Goal: Task Accomplishment & Management: Manage account settings

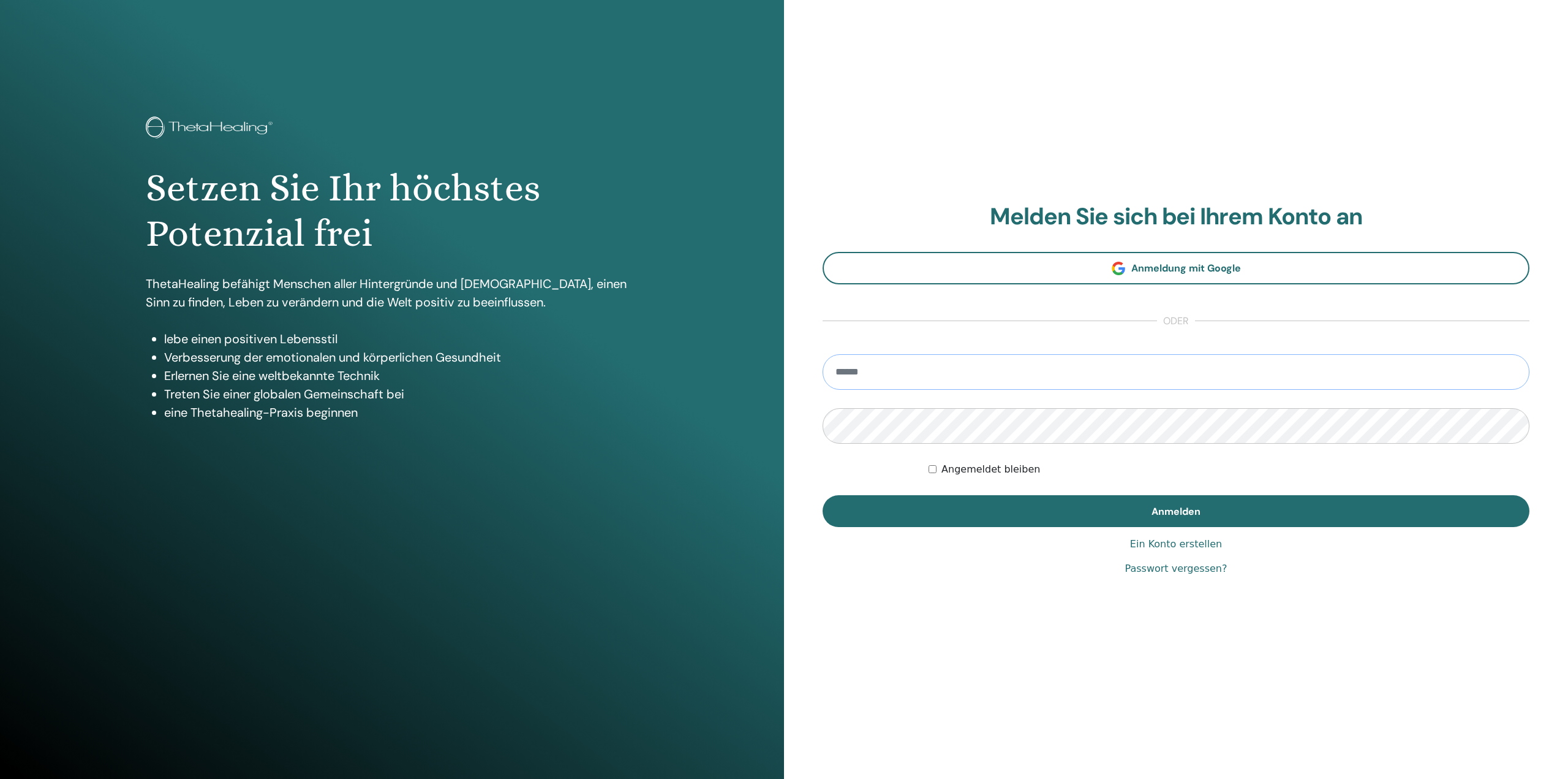
type input "**********"
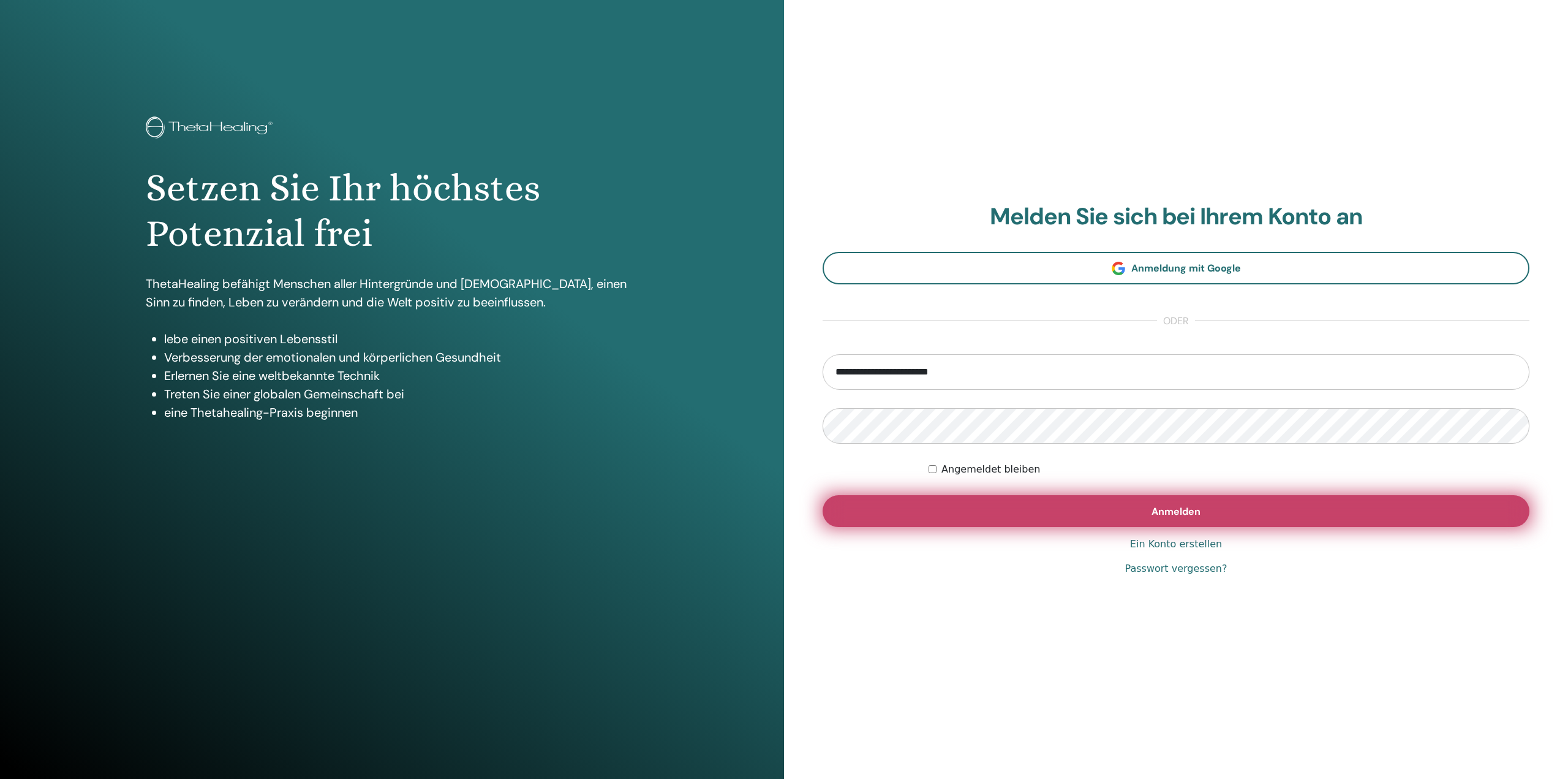
click at [1172, 507] on span "Anmelden" at bounding box center [1176, 511] width 49 height 13
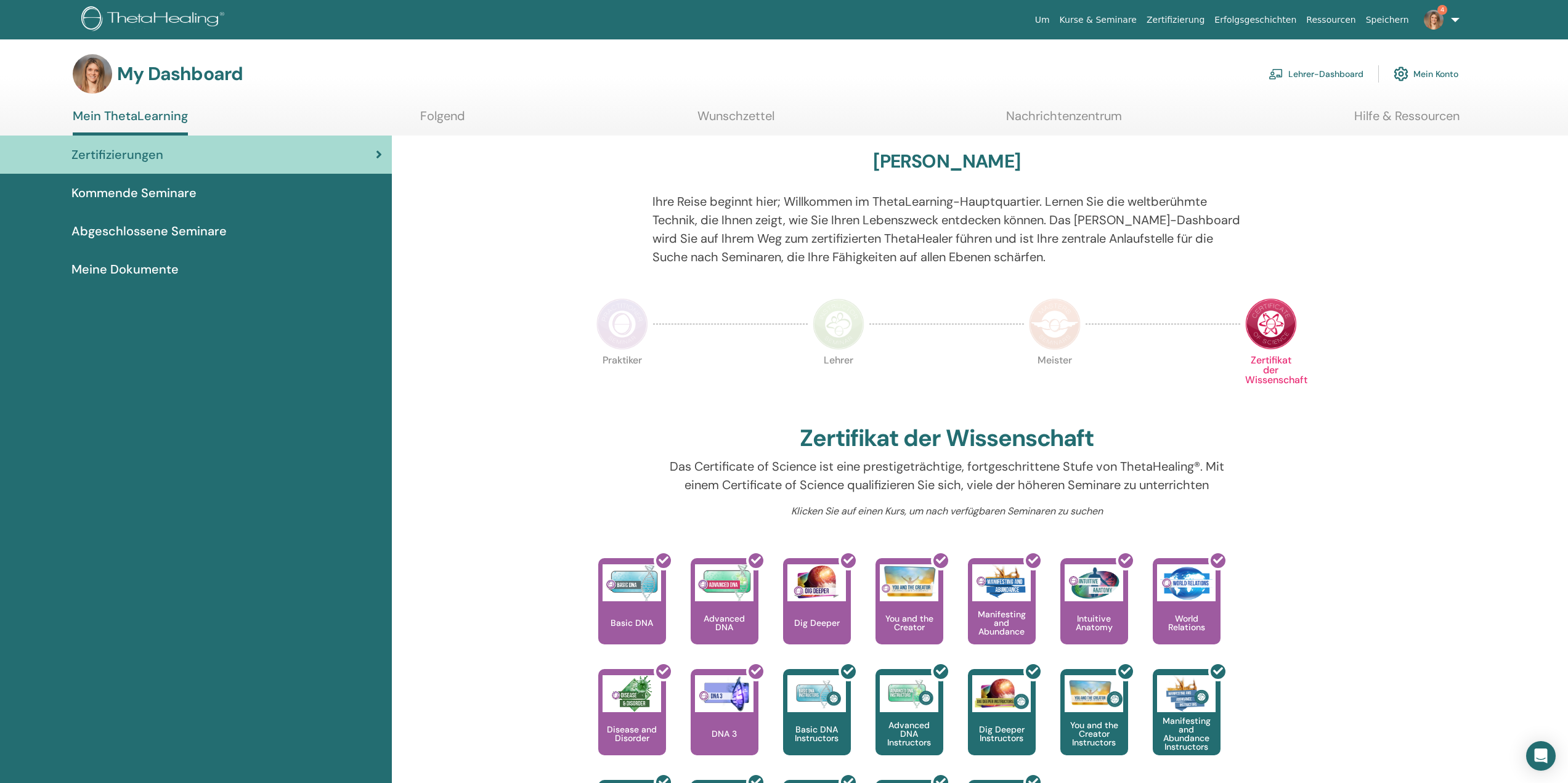
click at [1314, 73] on link "Lehrer-Dashboard" at bounding box center [1316, 74] width 95 height 27
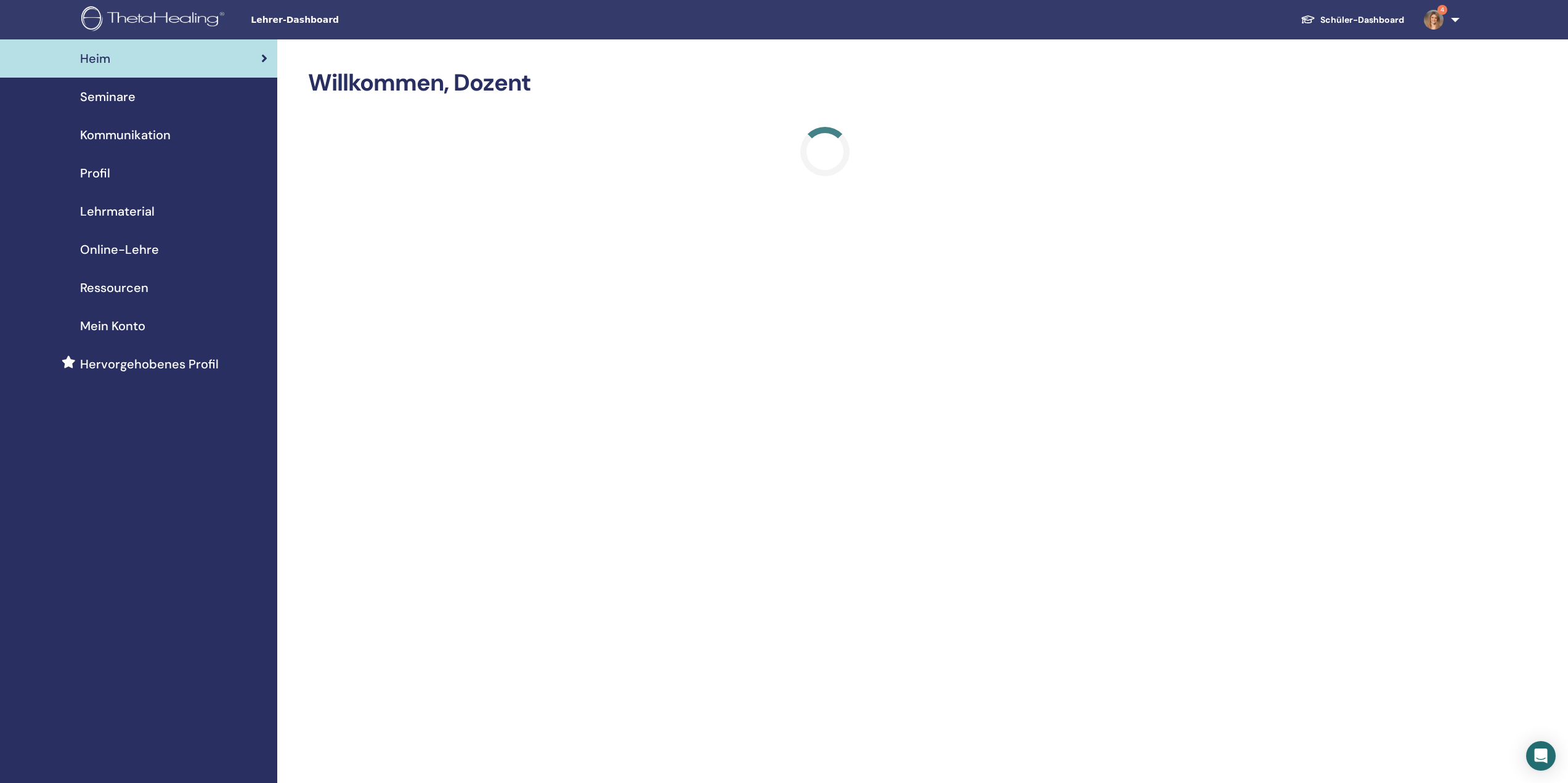
click at [106, 100] on span "Seminare" at bounding box center [108, 97] width 55 height 19
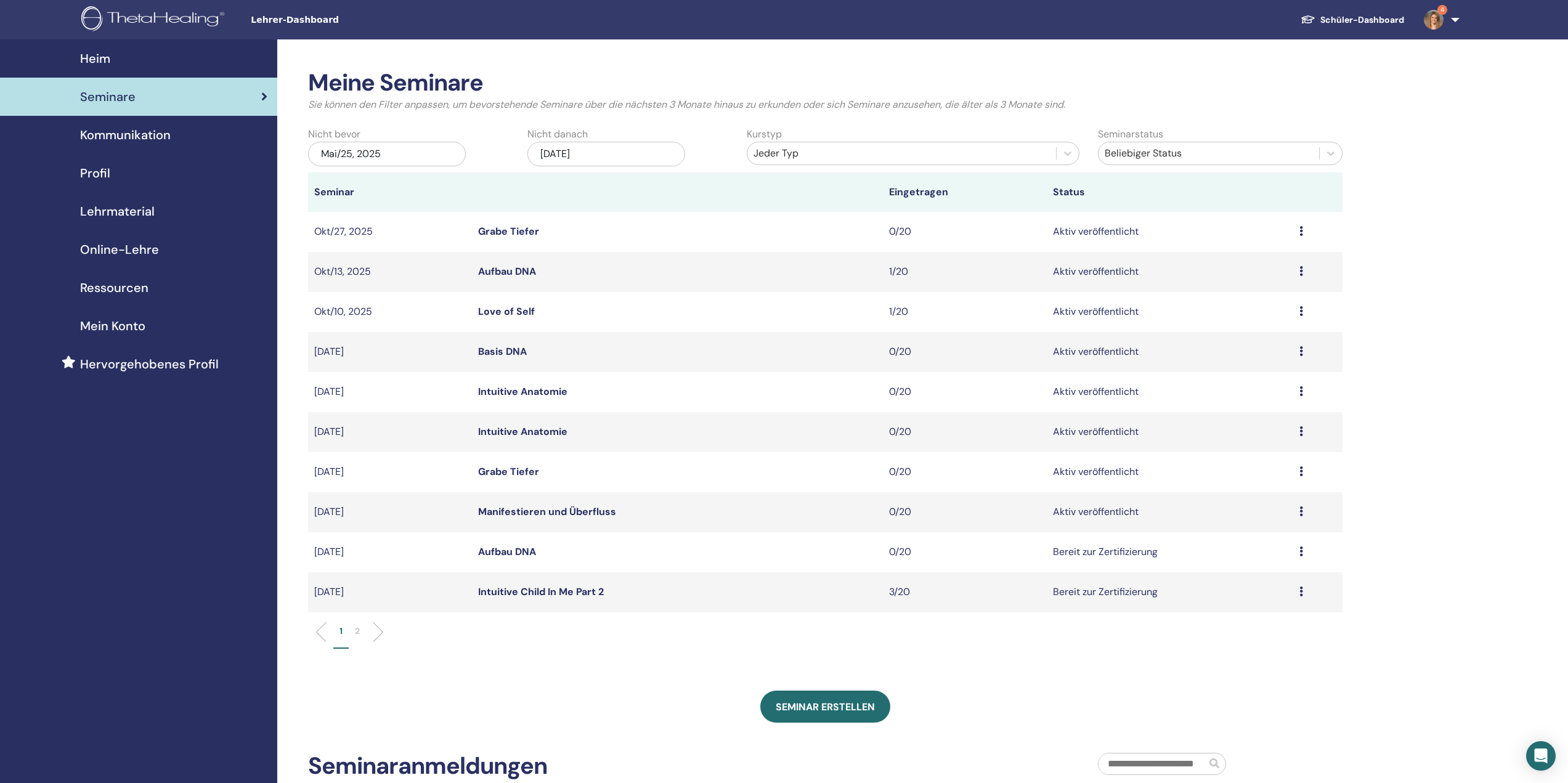
click at [589, 514] on link "Manifestieren und Überfluss" at bounding box center [547, 511] width 138 height 13
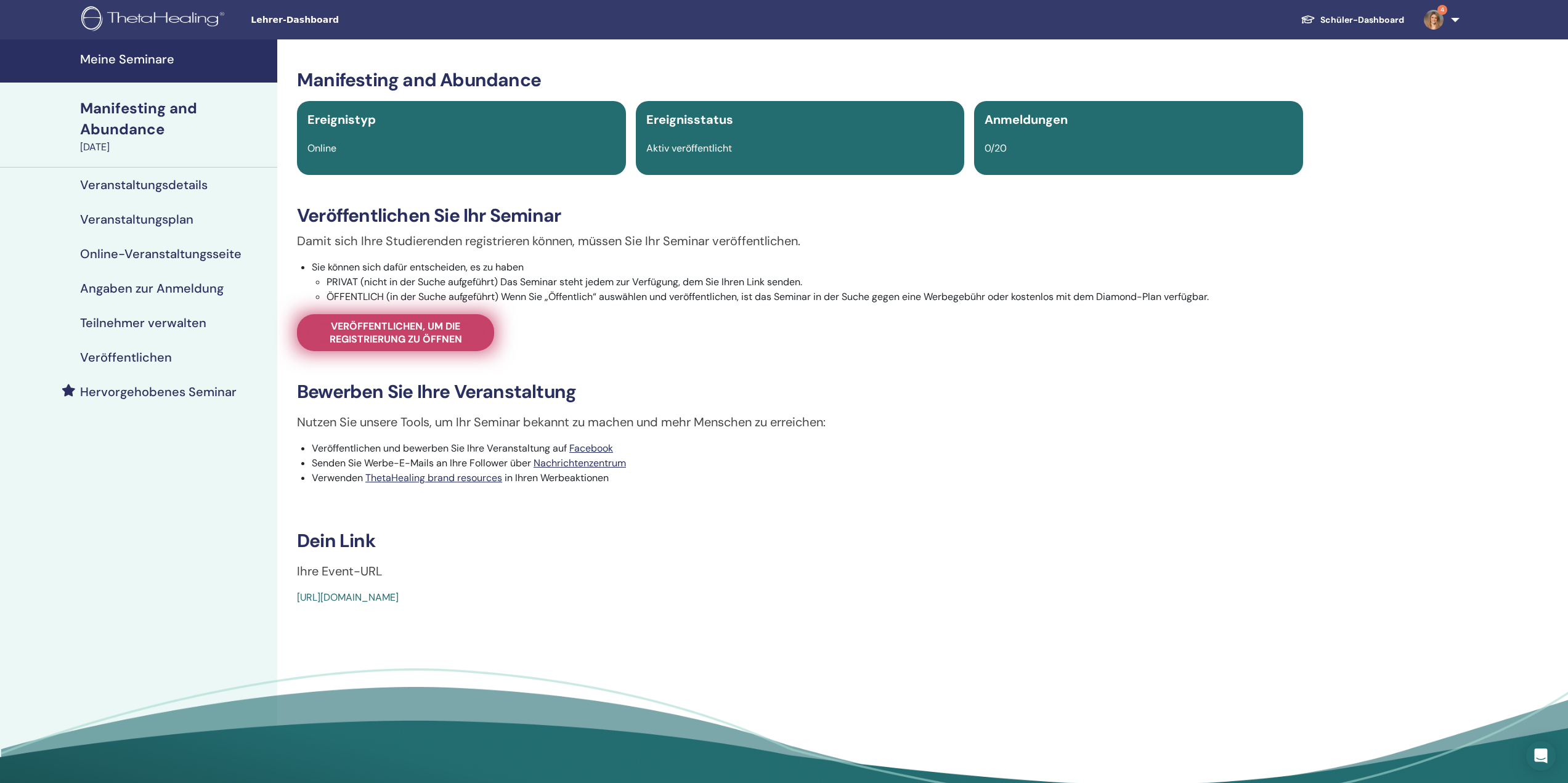
click at [407, 340] on span "Veröffentlichen, um die Registrierung zu öffnen" at bounding box center [395, 332] width 166 height 26
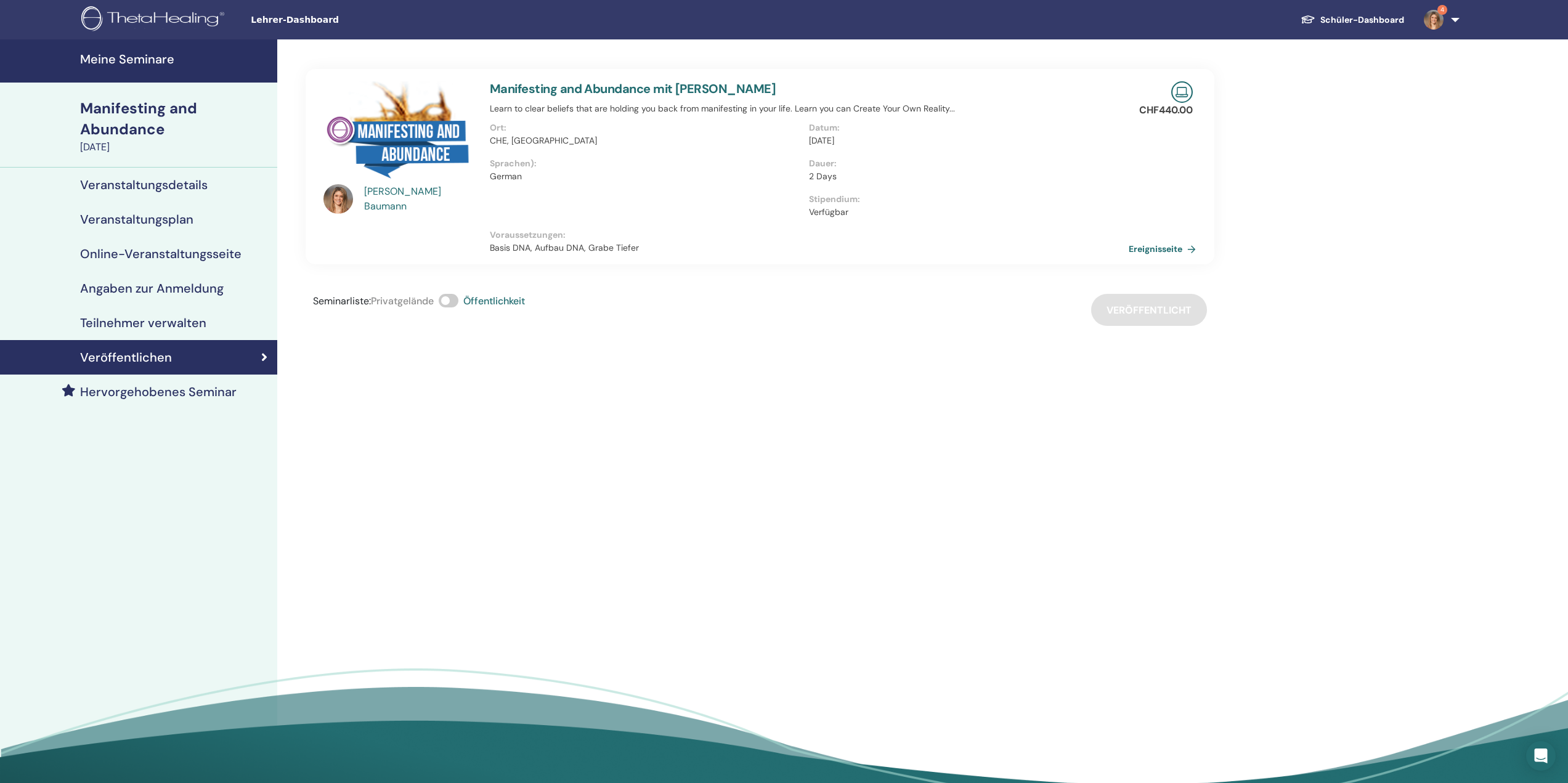
click at [182, 398] on h4 "Hervorgehobenes Seminar" at bounding box center [158, 392] width 156 height 15
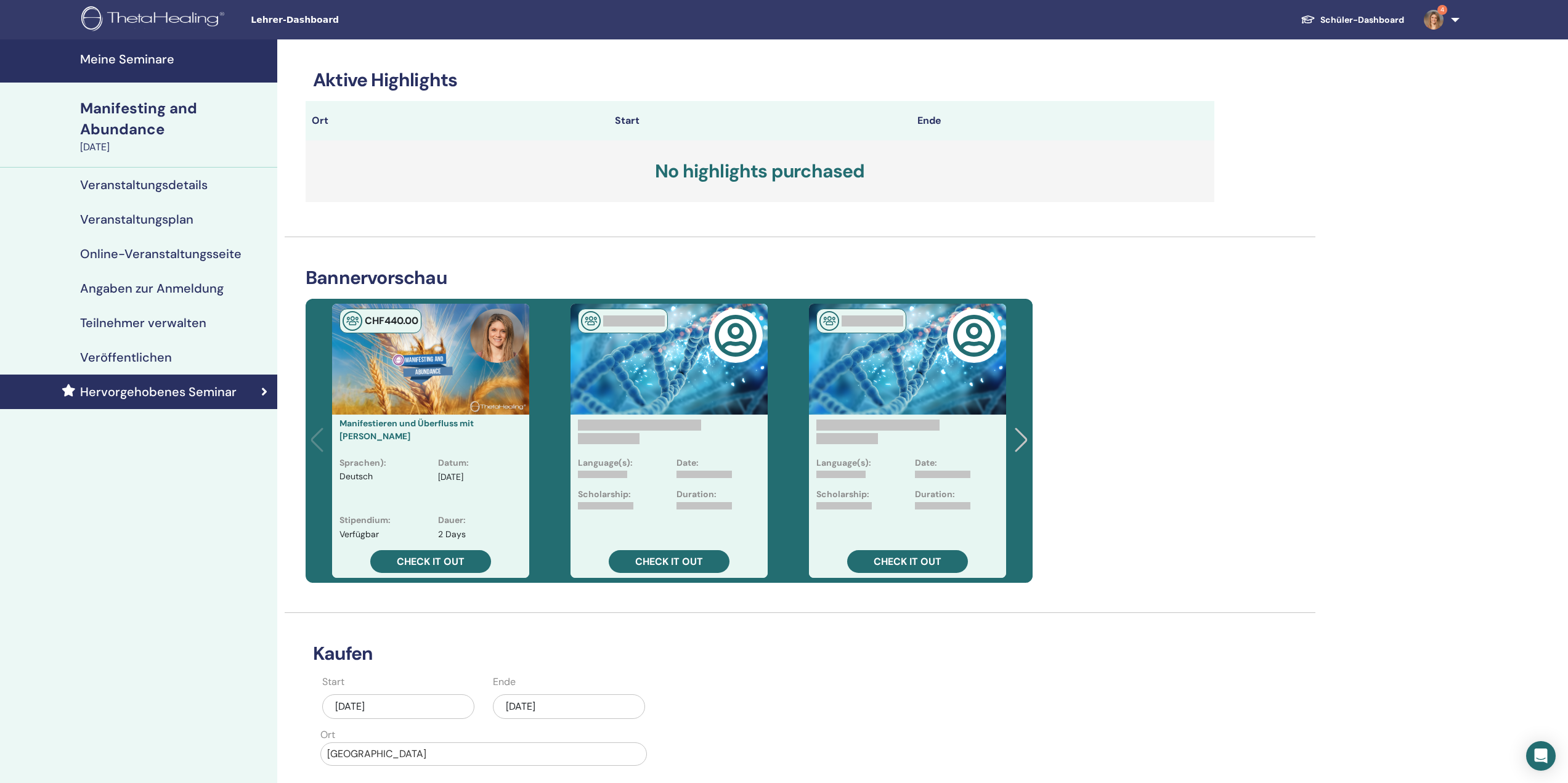
click at [176, 344] on link "Veröffentlichen" at bounding box center [138, 357] width 277 height 35
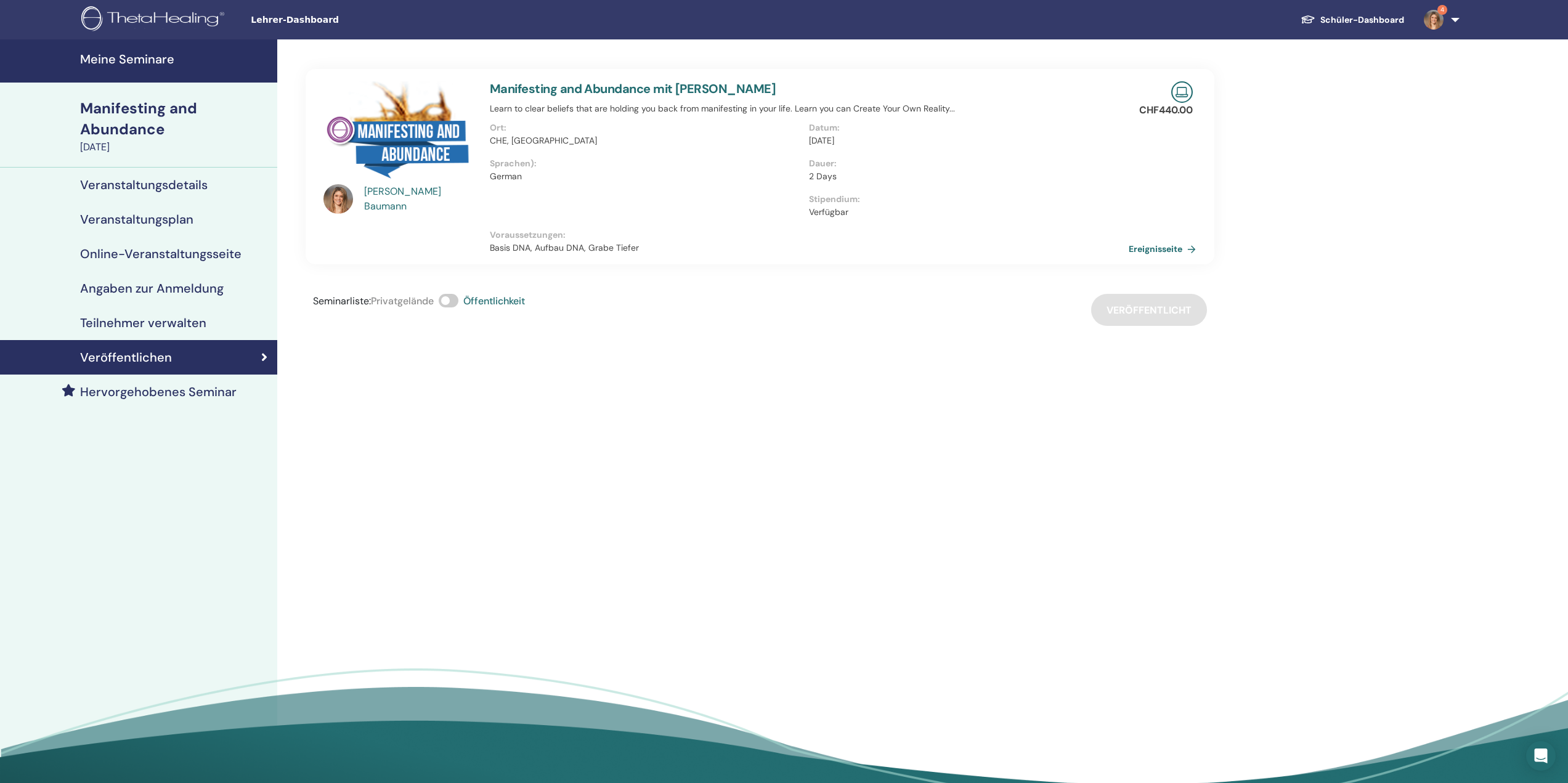
click at [178, 325] on h4 "Teilnehmer verwalten" at bounding box center [143, 323] width 126 height 15
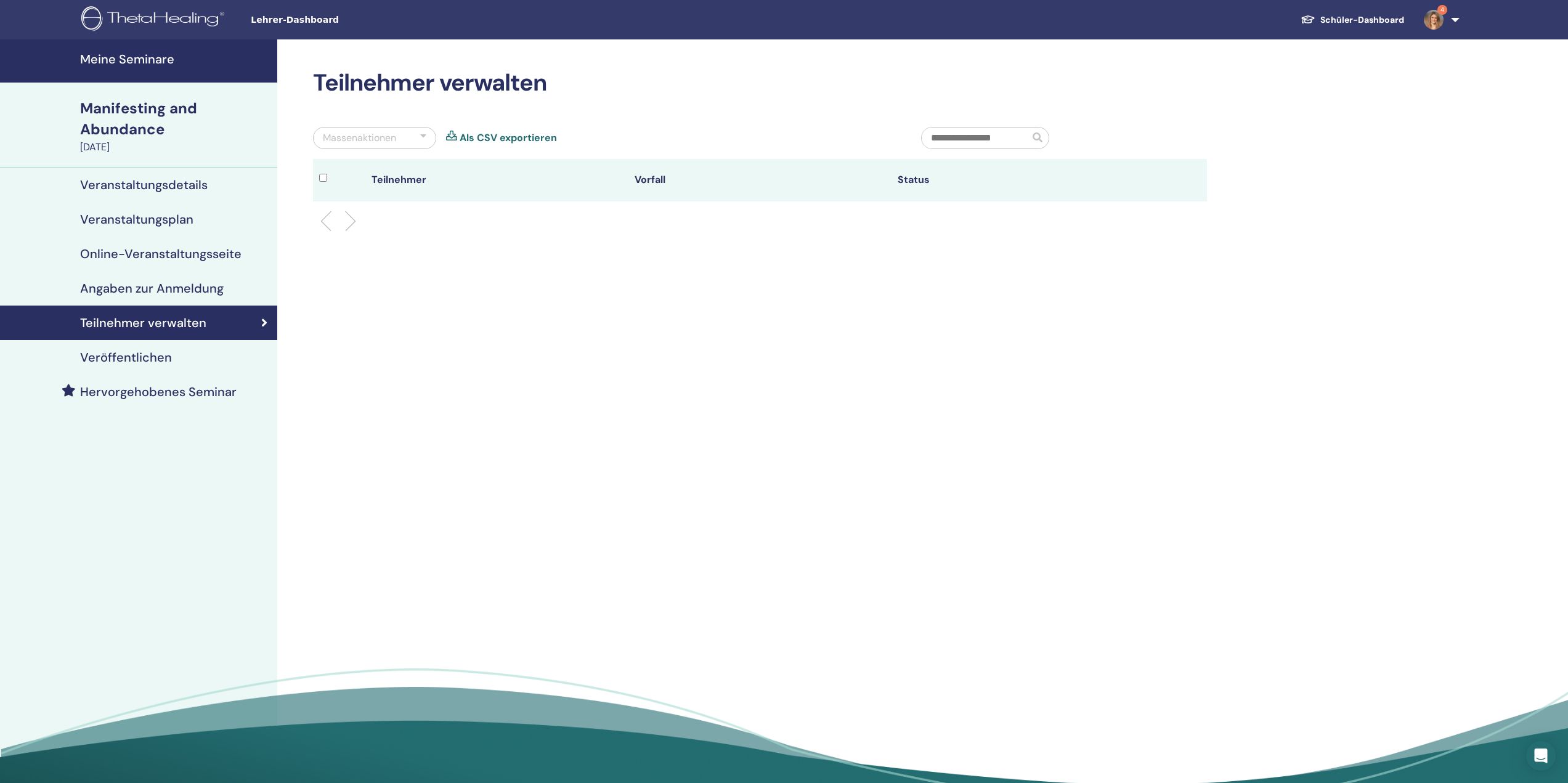
click at [186, 300] on link "Angaben zur Anmeldung" at bounding box center [138, 288] width 277 height 35
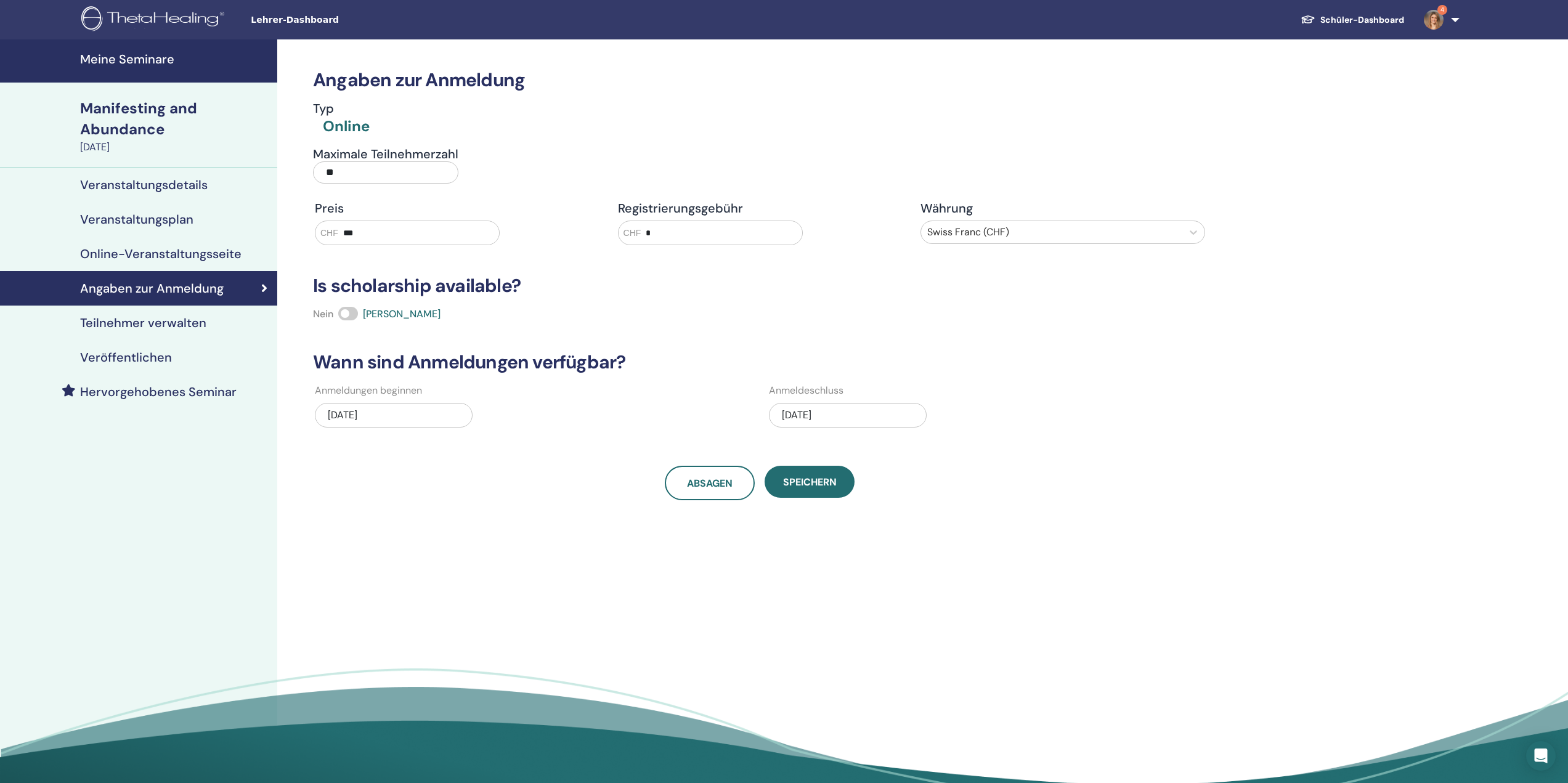
click at [178, 264] on link "Online-Veranstaltungsseite" at bounding box center [138, 254] width 277 height 35
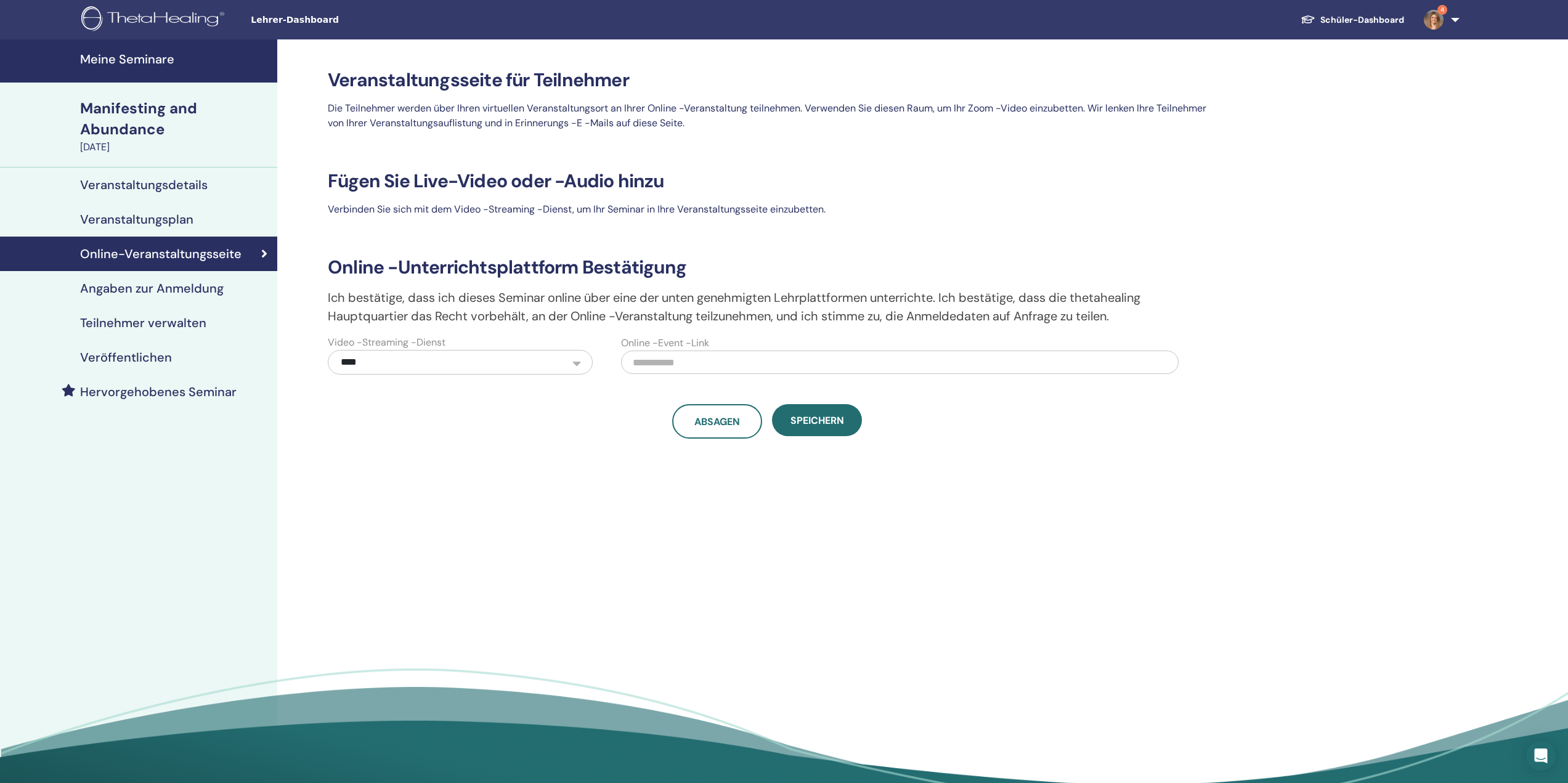
click at [198, 220] on div "Veranstaltungsplan" at bounding box center [138, 219] width 258 height 15
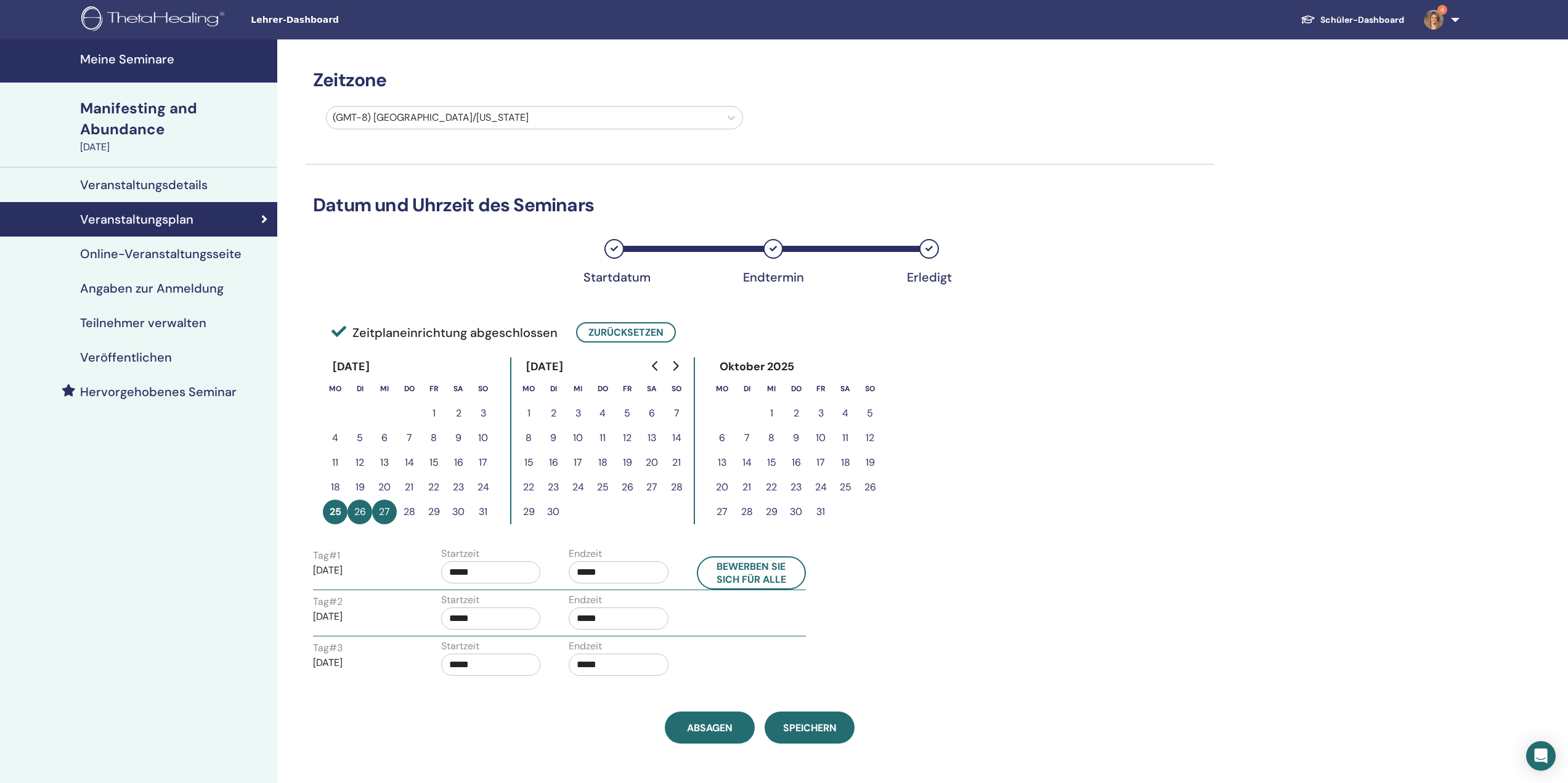
click at [200, 194] on link "Veranstaltungsdetails" at bounding box center [138, 185] width 277 height 35
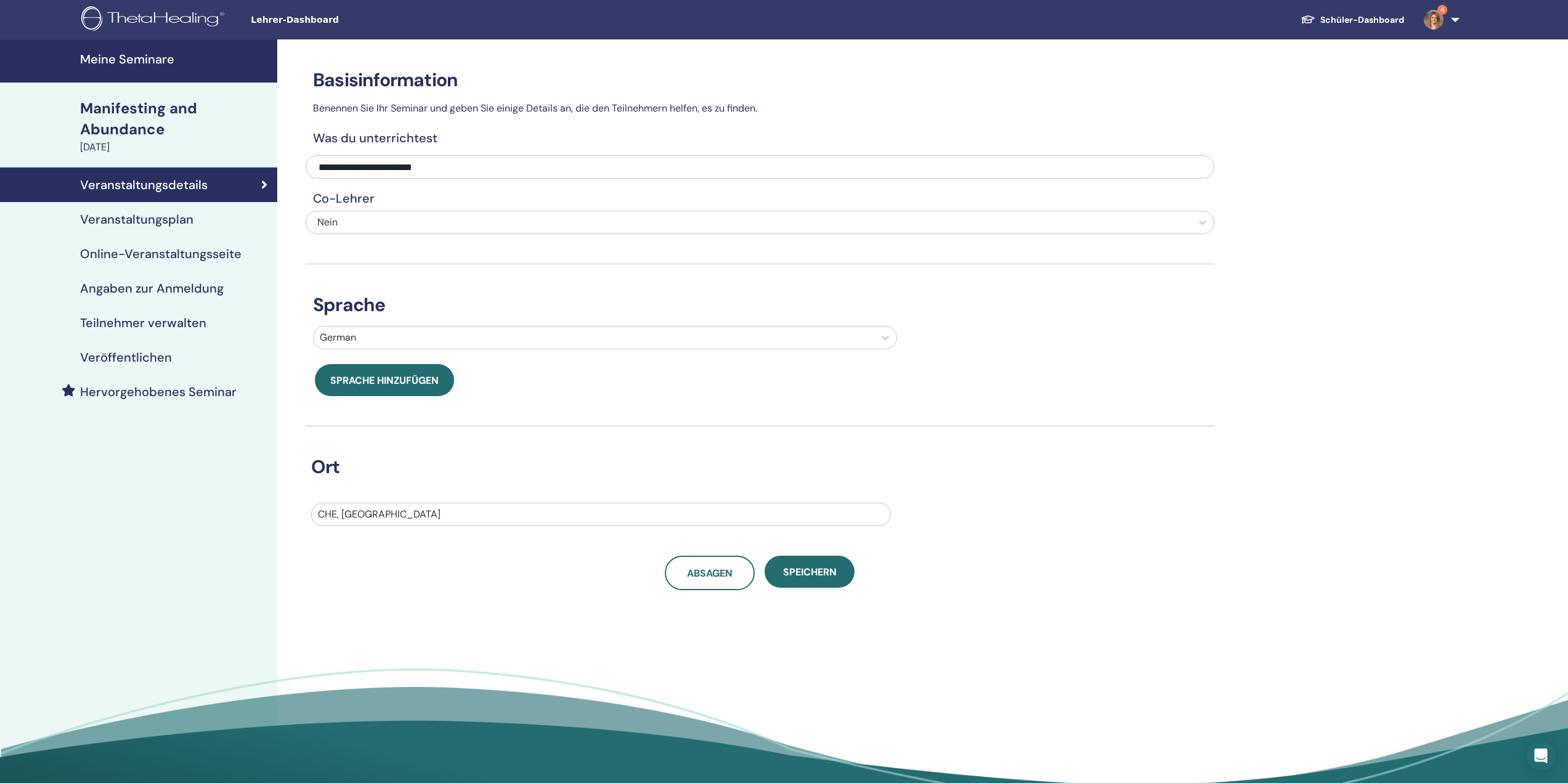
click at [187, 120] on div "Manifesting and Abundance" at bounding box center [175, 118] width 190 height 42
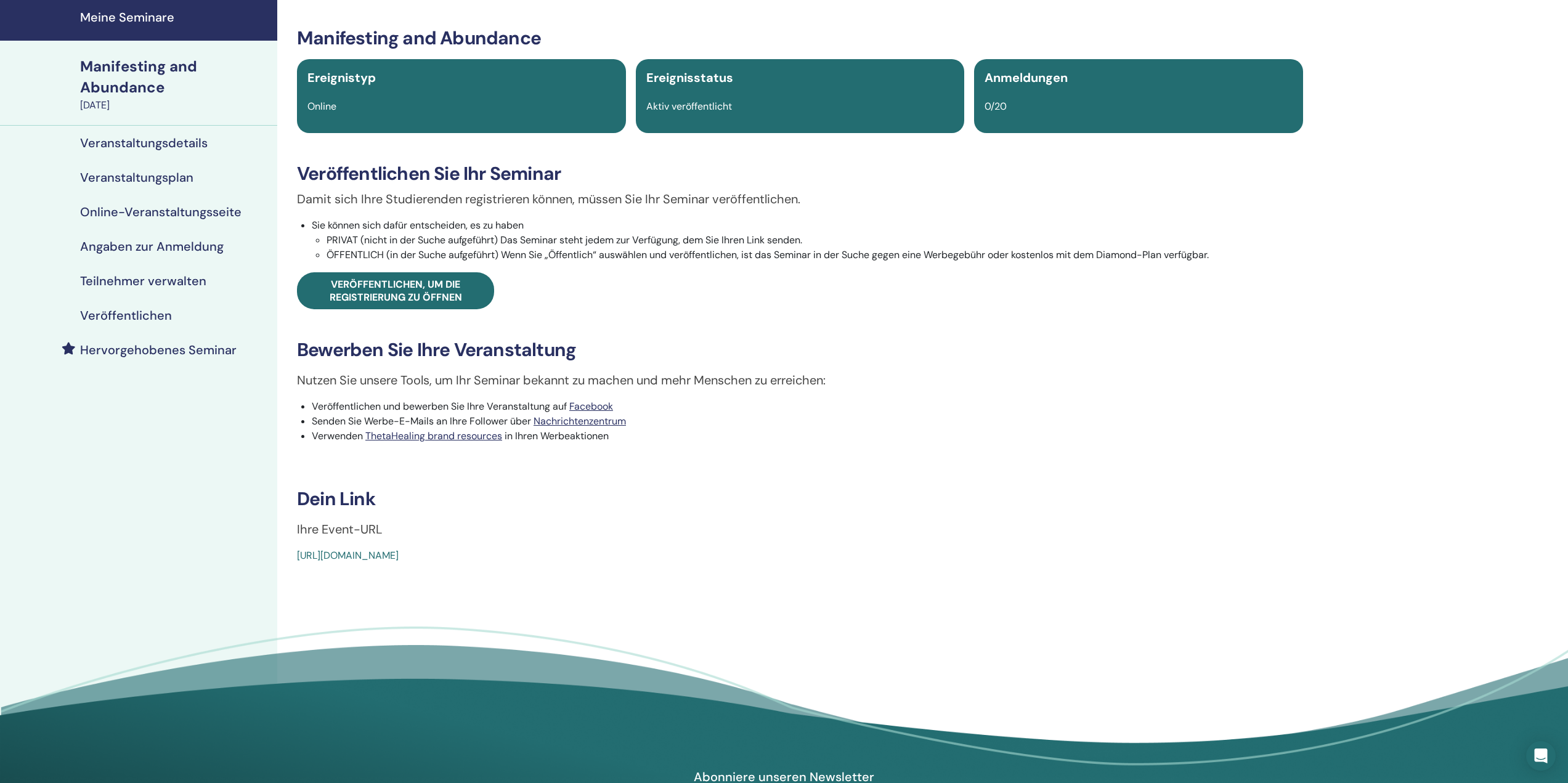
scroll to position [62, 0]
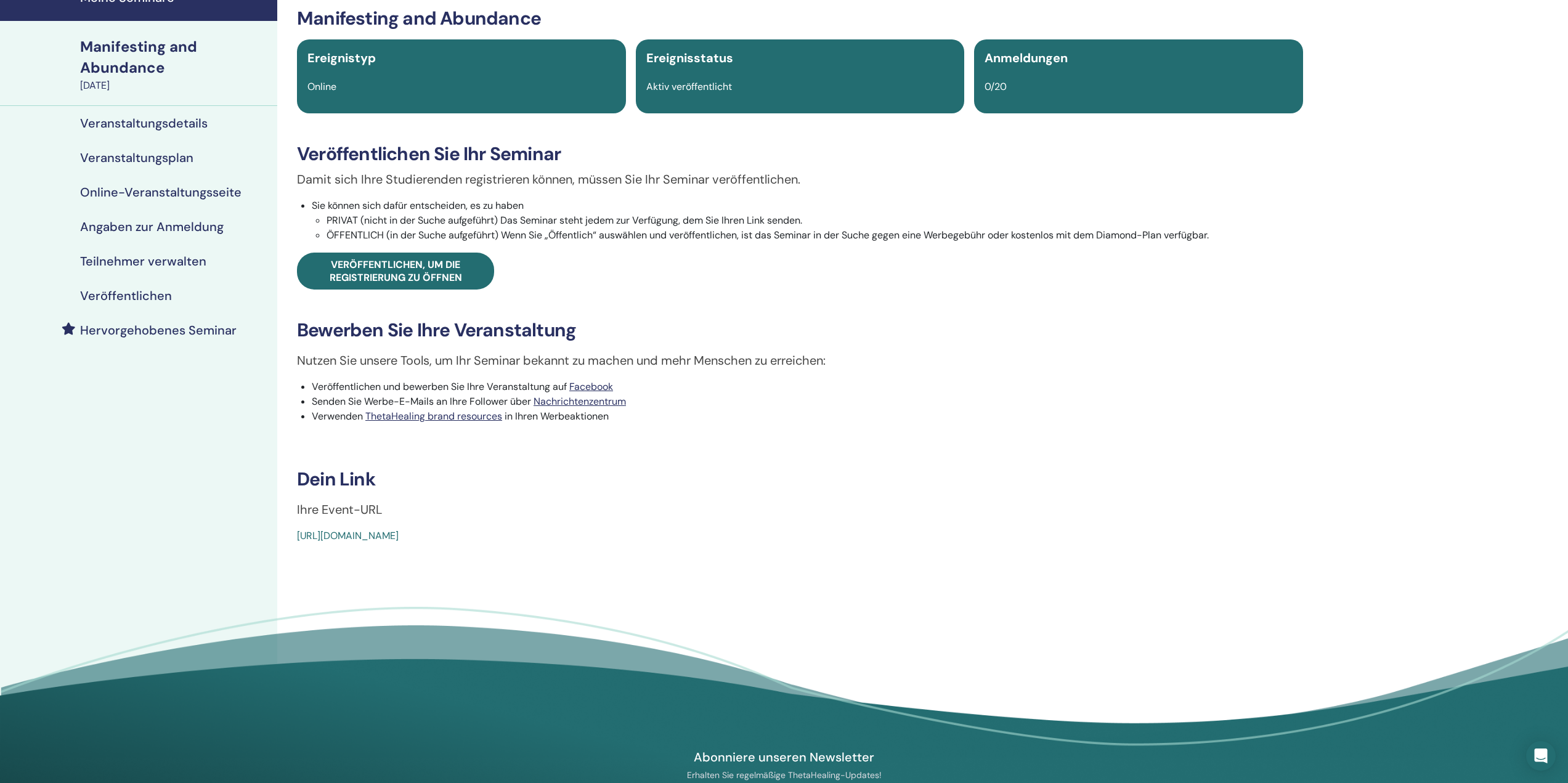
drag, startPoint x: 576, startPoint y: 537, endPoint x: 283, endPoint y: 546, distance: 293.1
click at [283, 546] on div "Manifesting and Abundance Ereignistyp Online Ereignisstatus Aktiv veröffentlich…" at bounding box center [799, 354] width 1045 height 752
copy link "https://www.thetahealing.com/seminar-360491-details.html"
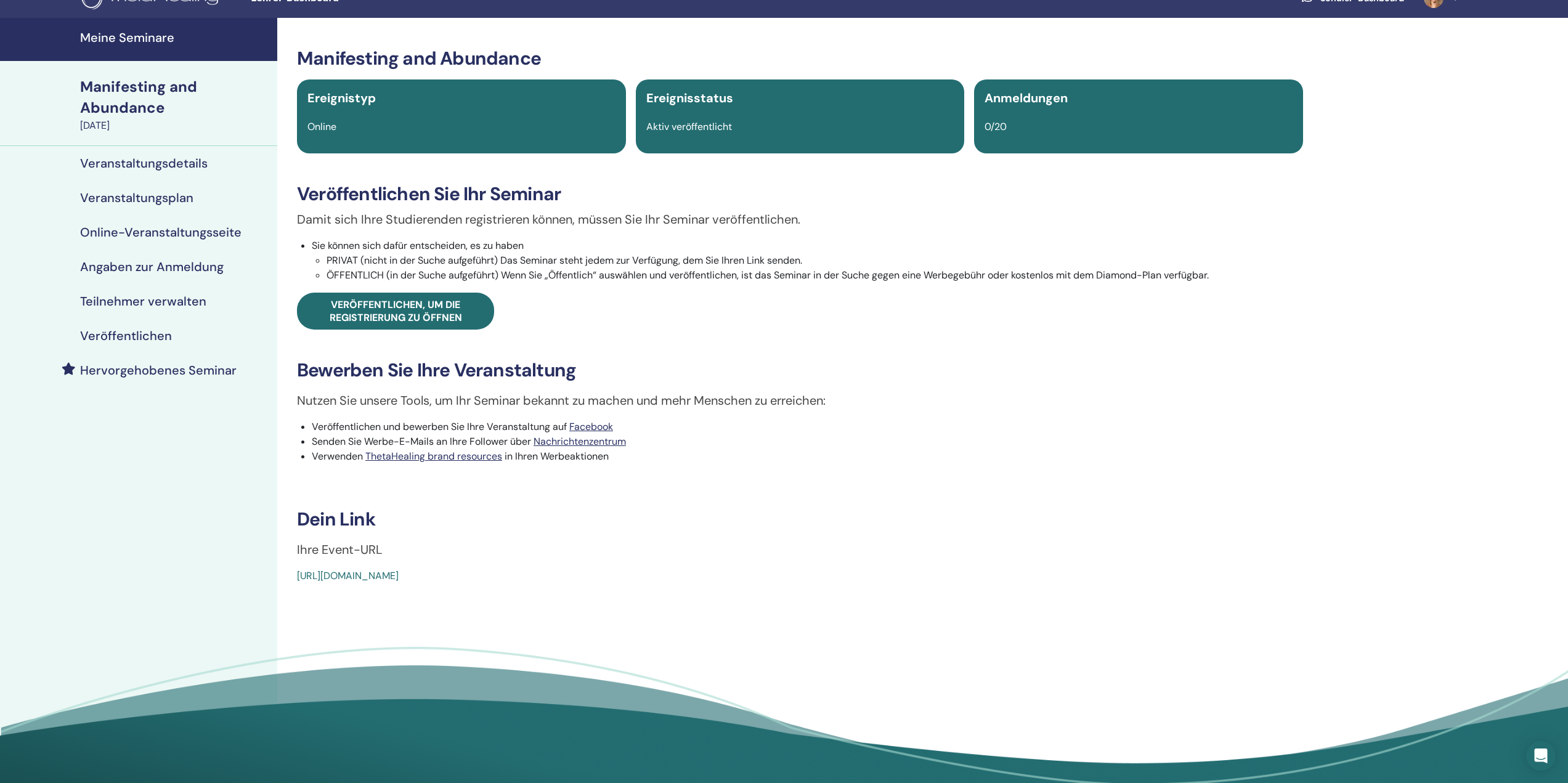
scroll to position [0, 0]
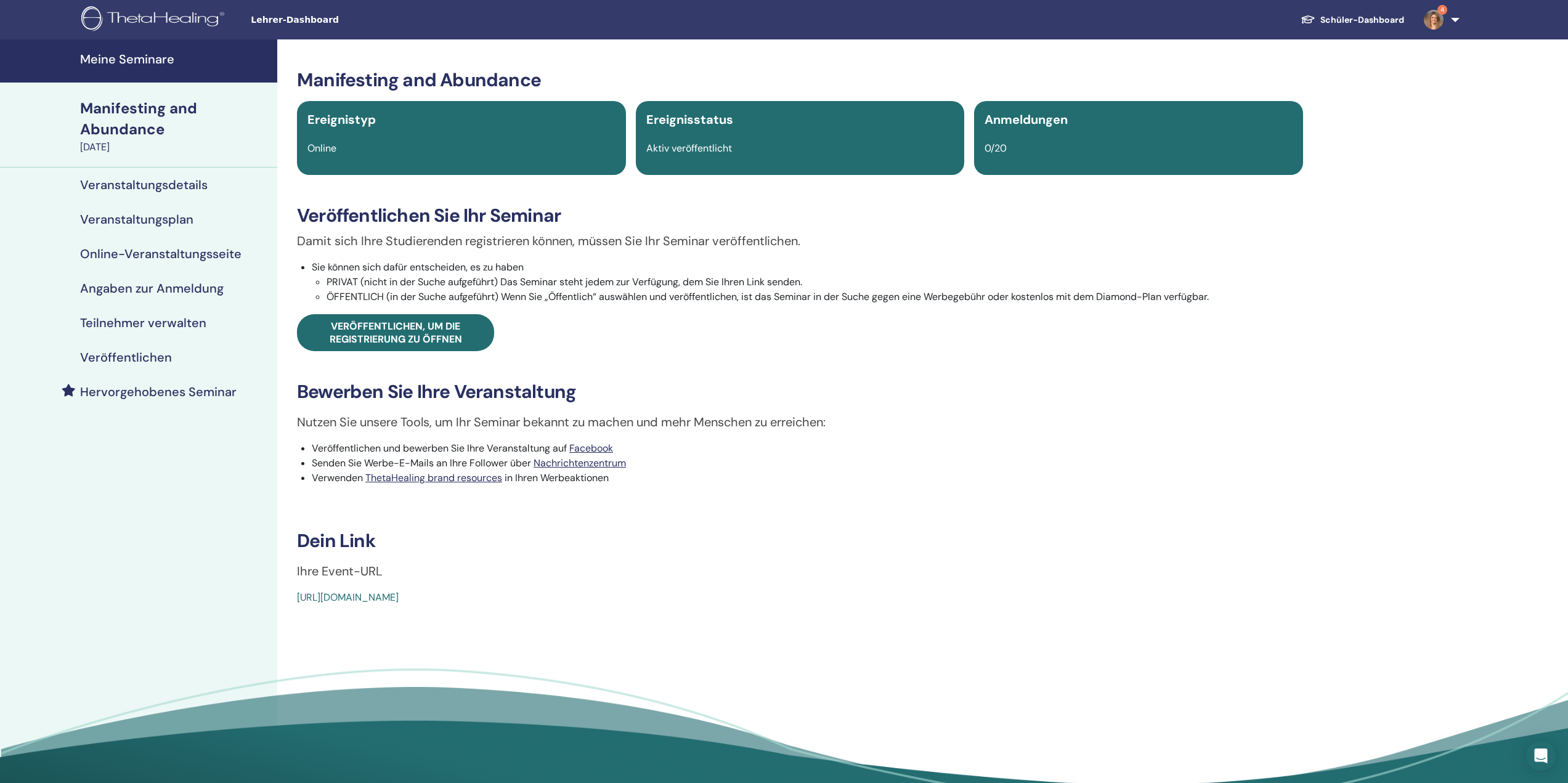
click at [126, 126] on div "Manifesting and Abundance" at bounding box center [175, 118] width 190 height 42
click at [126, 200] on link "Veranstaltungsdetails" at bounding box center [138, 185] width 277 height 35
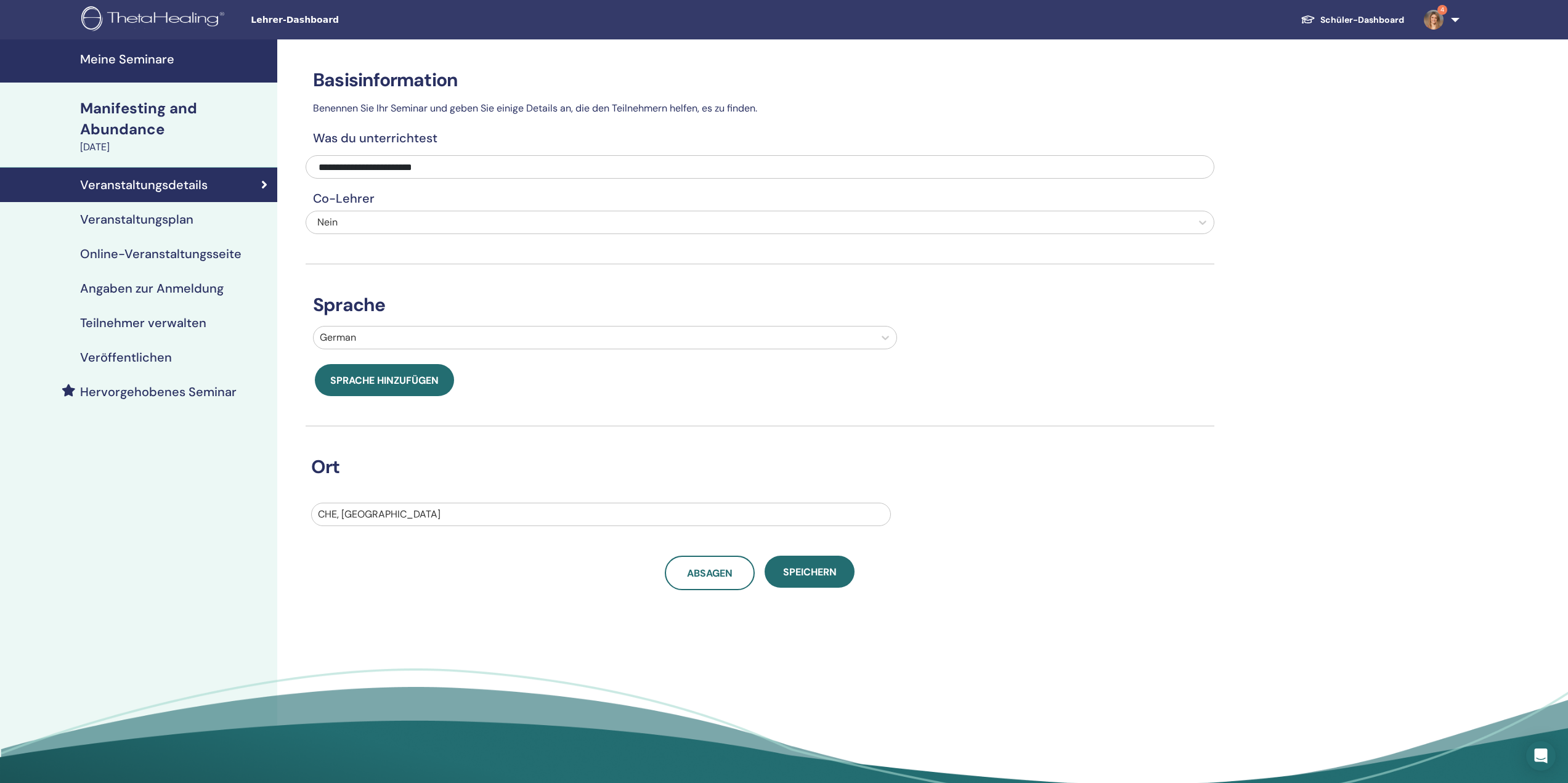
click at [126, 212] on h4 "Veranstaltungsplan" at bounding box center [137, 219] width 113 height 15
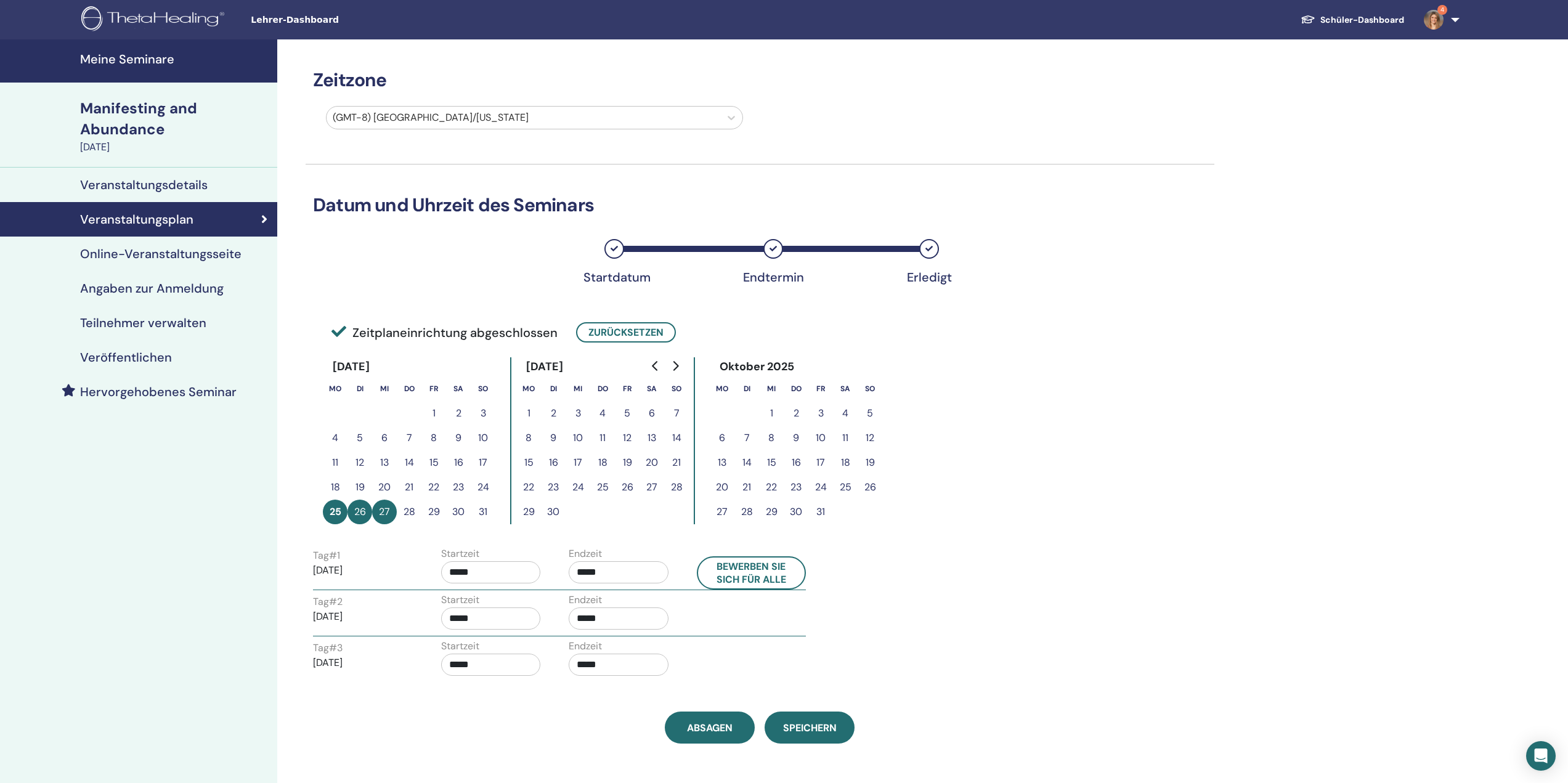
click at [142, 79] on link "Meine Seminare" at bounding box center [138, 61] width 277 height 43
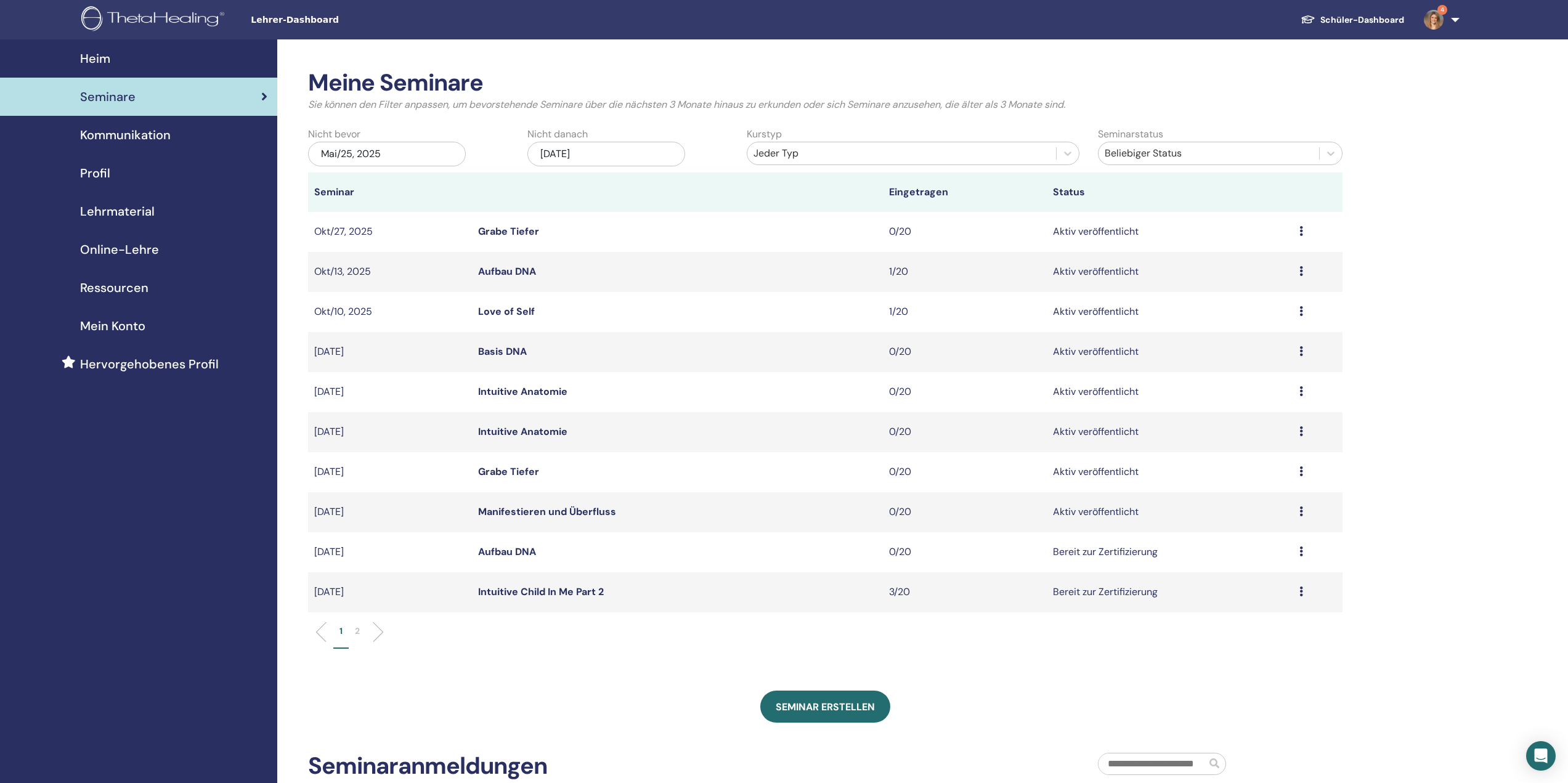
click at [160, 12] on img at bounding box center [155, 20] width 147 height 28
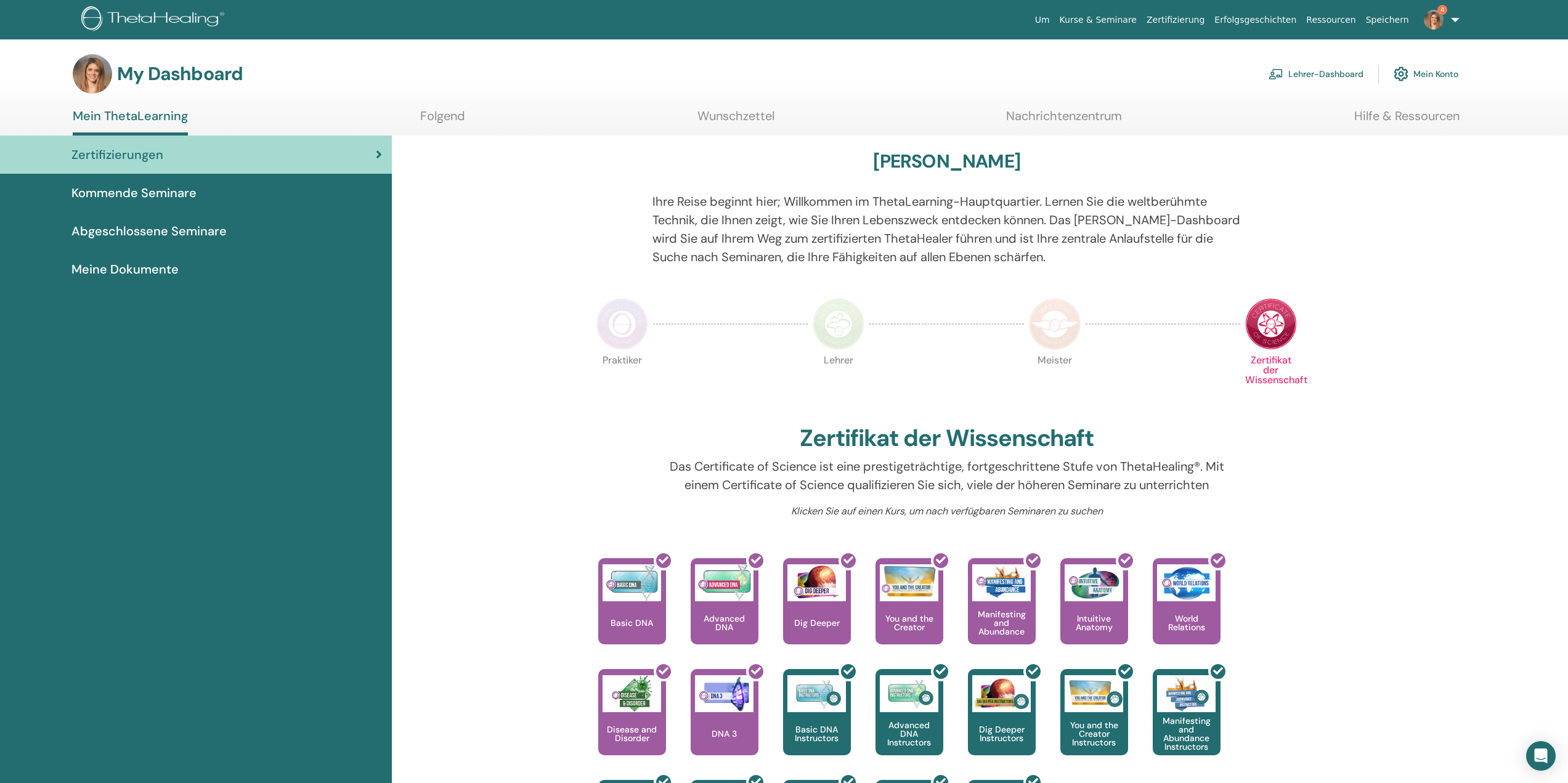
click at [1346, 69] on link "Lehrer-Dashboard" at bounding box center [1316, 74] width 95 height 27
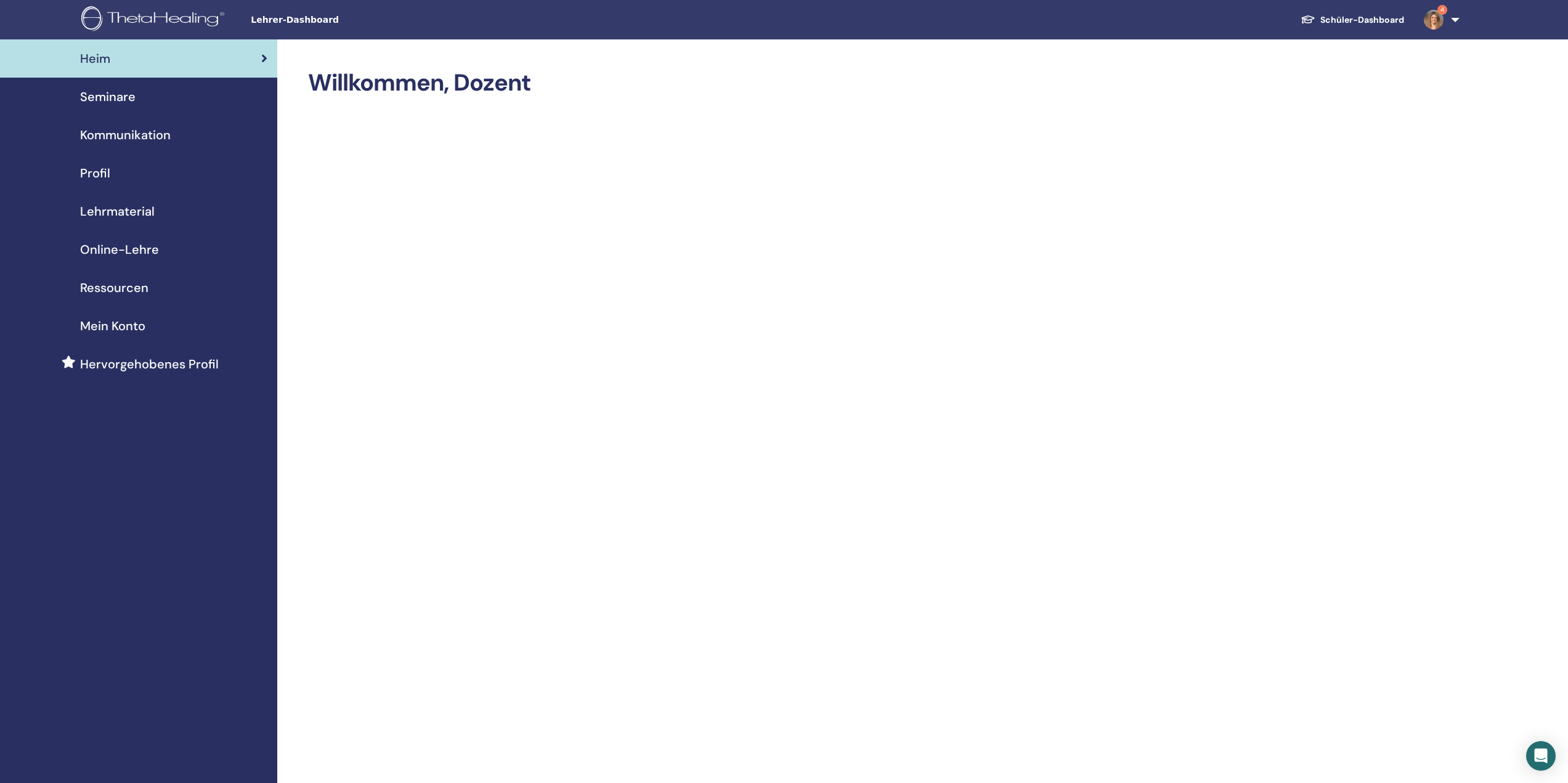
click at [106, 92] on span "Seminare" at bounding box center [108, 97] width 55 height 19
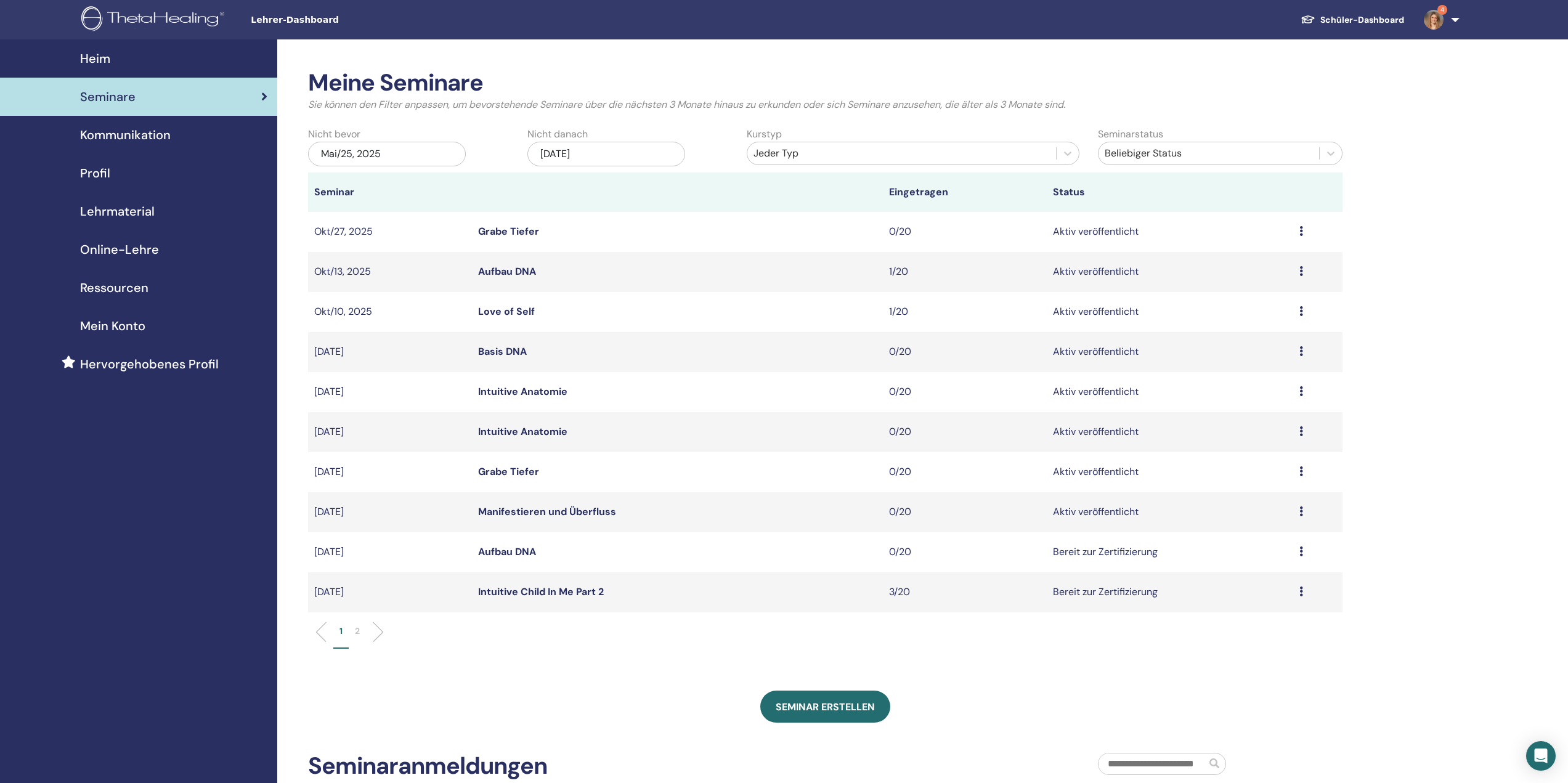
click at [541, 509] on link "Manifestieren und Überfluss" at bounding box center [547, 511] width 138 height 13
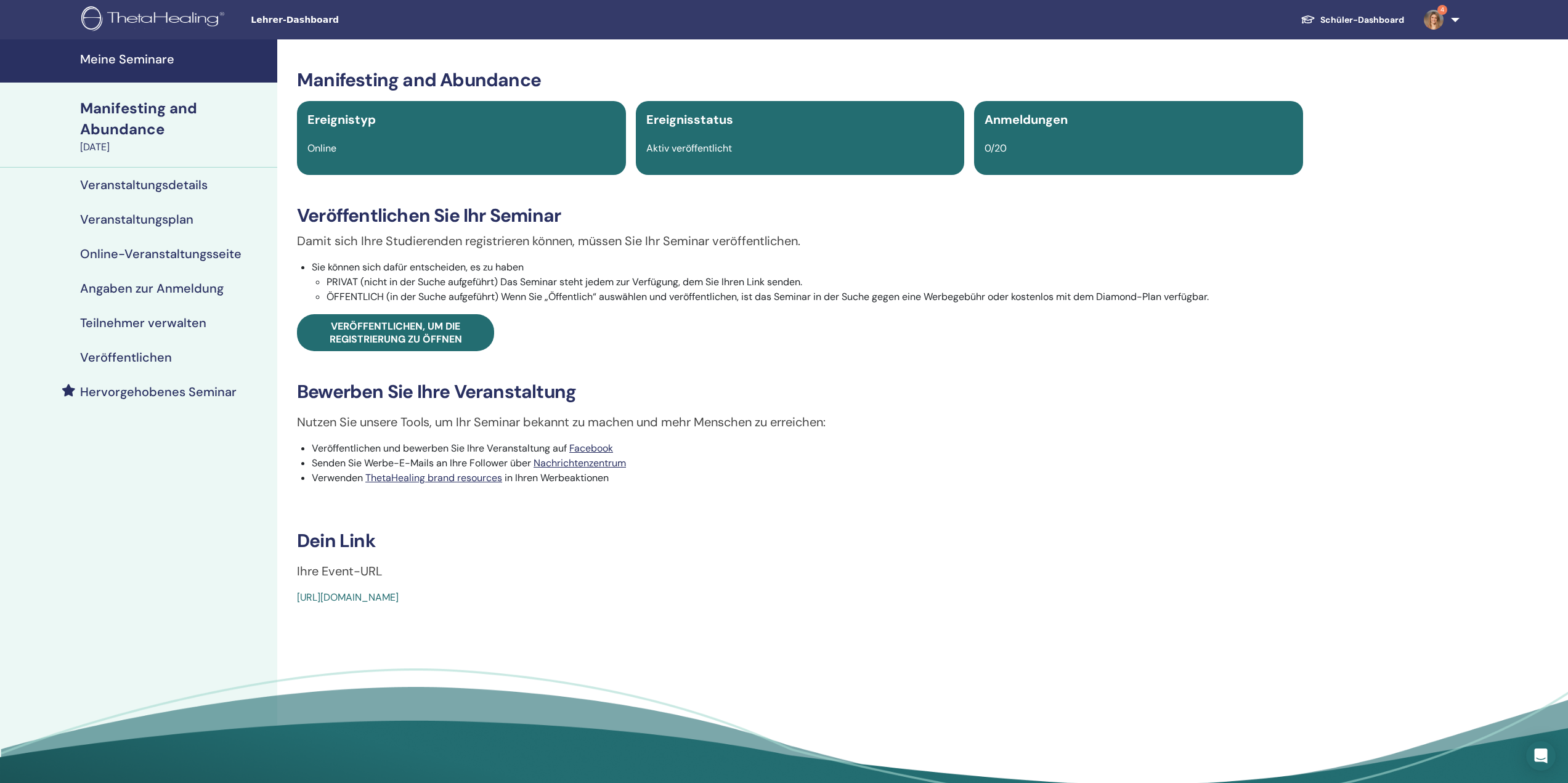
click at [143, 182] on h4 "Veranstaltungsdetails" at bounding box center [144, 185] width 128 height 15
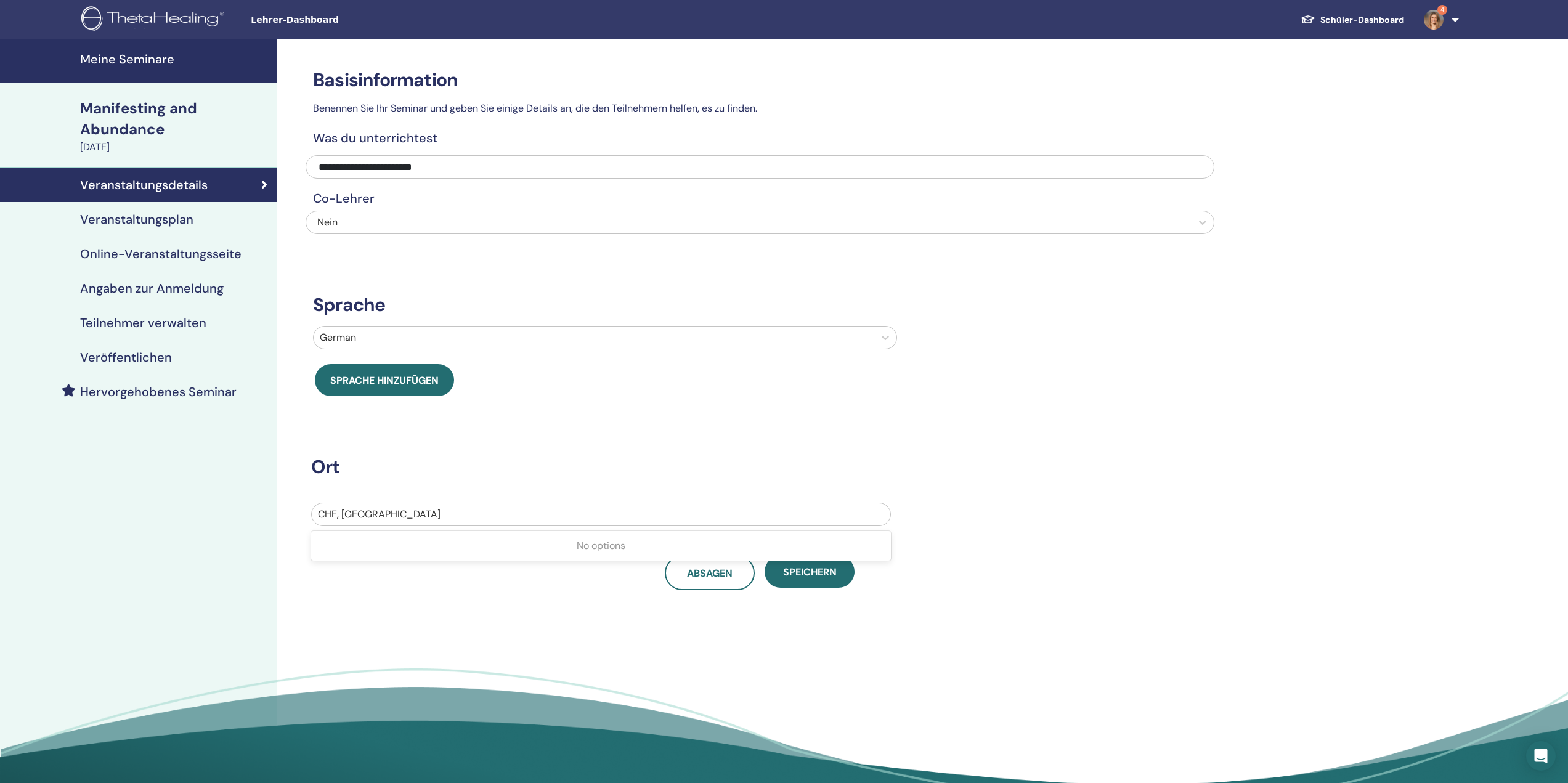
click at [427, 517] on div at bounding box center [601, 514] width 566 height 17
type input "**********"
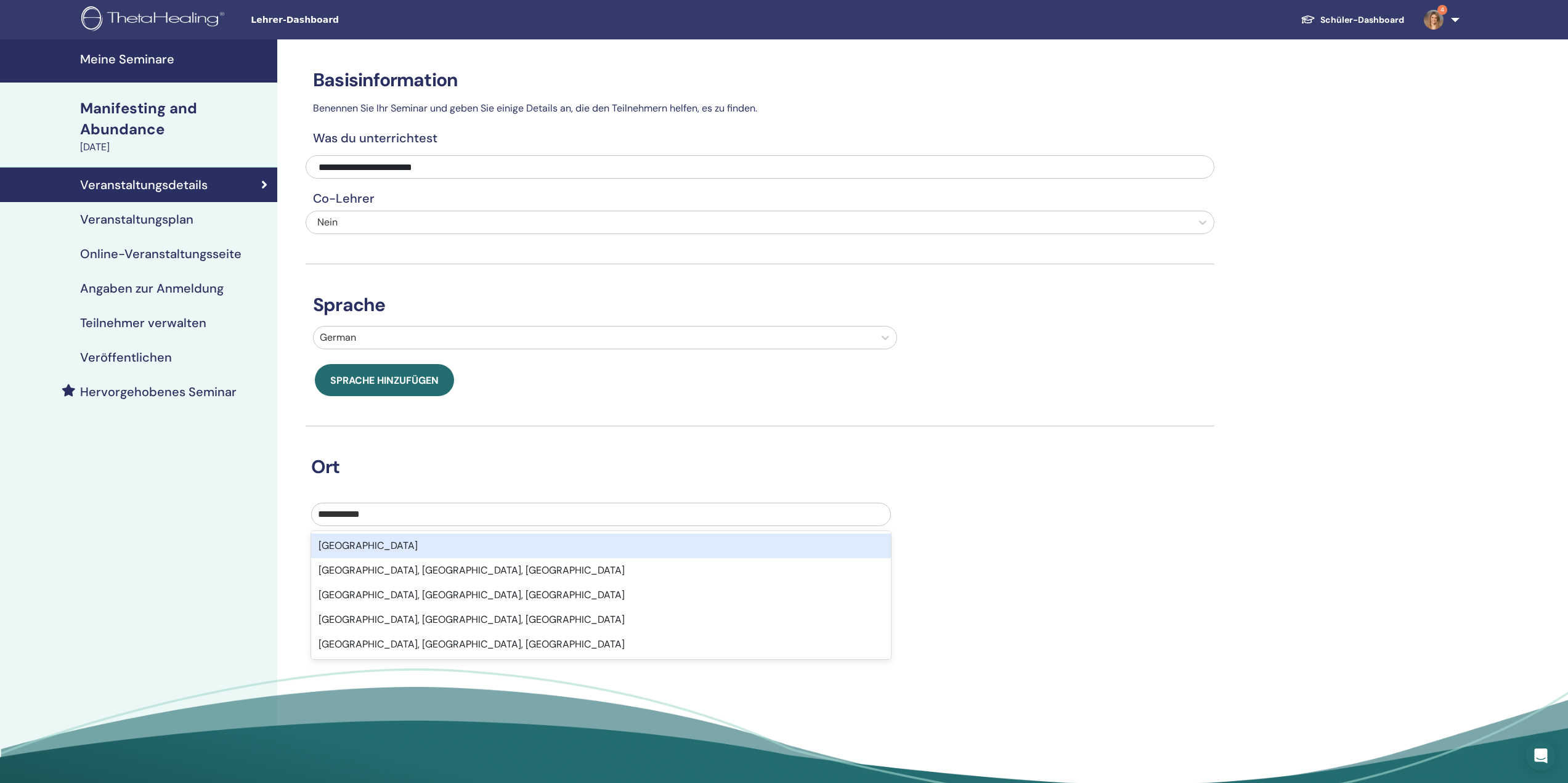
click at [402, 545] on div "Switzerland" at bounding box center [601, 545] width 580 height 24
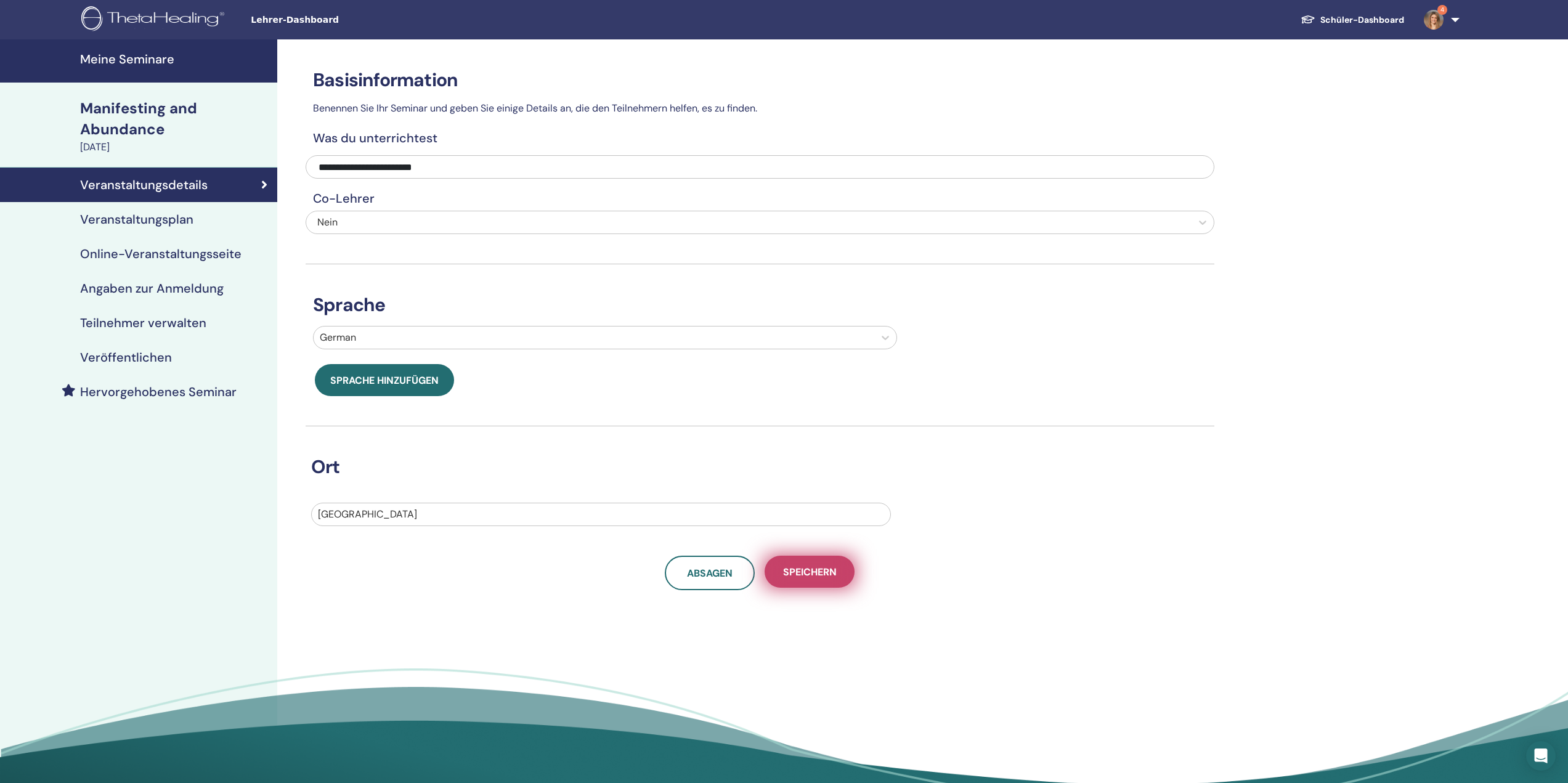
click at [831, 579] on button "Speichern" at bounding box center [809, 572] width 90 height 32
click at [126, 356] on h4 "Veröffentlichen" at bounding box center [126, 357] width 92 height 15
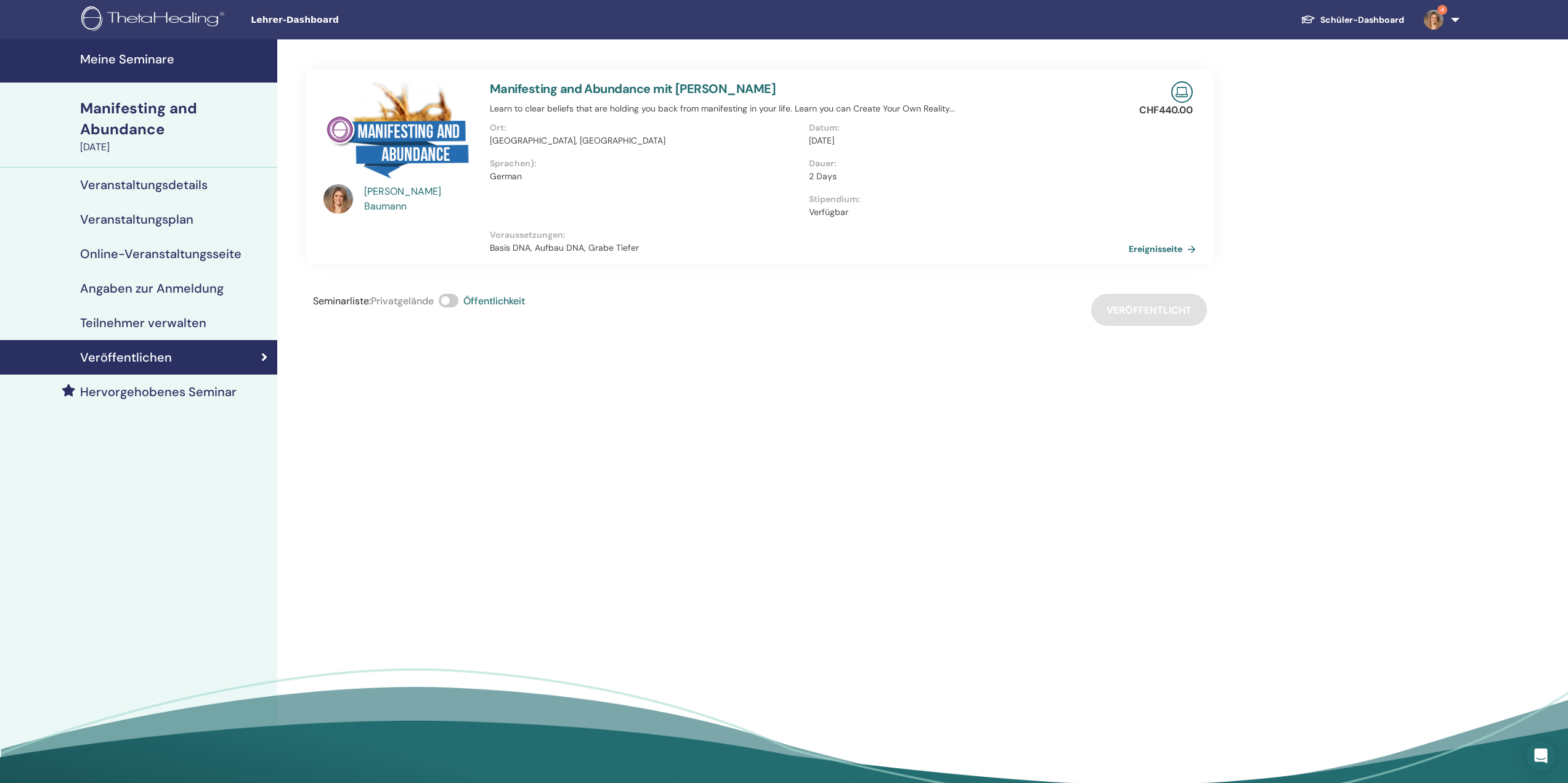
click at [1435, 27] on img at bounding box center [1433, 19] width 20 height 20
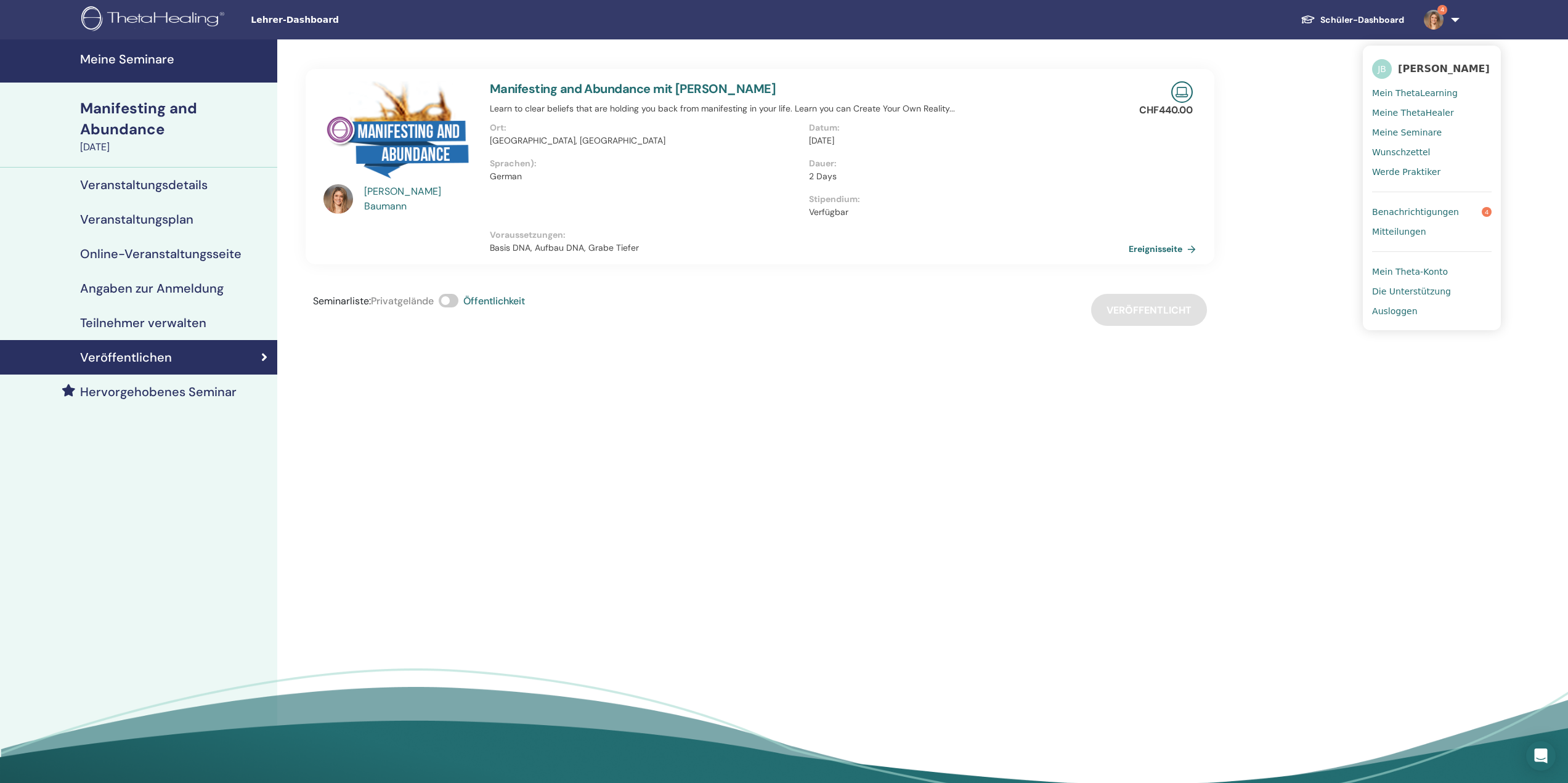
click at [1415, 61] on link "[PERSON_NAME]" at bounding box center [1431, 69] width 120 height 28
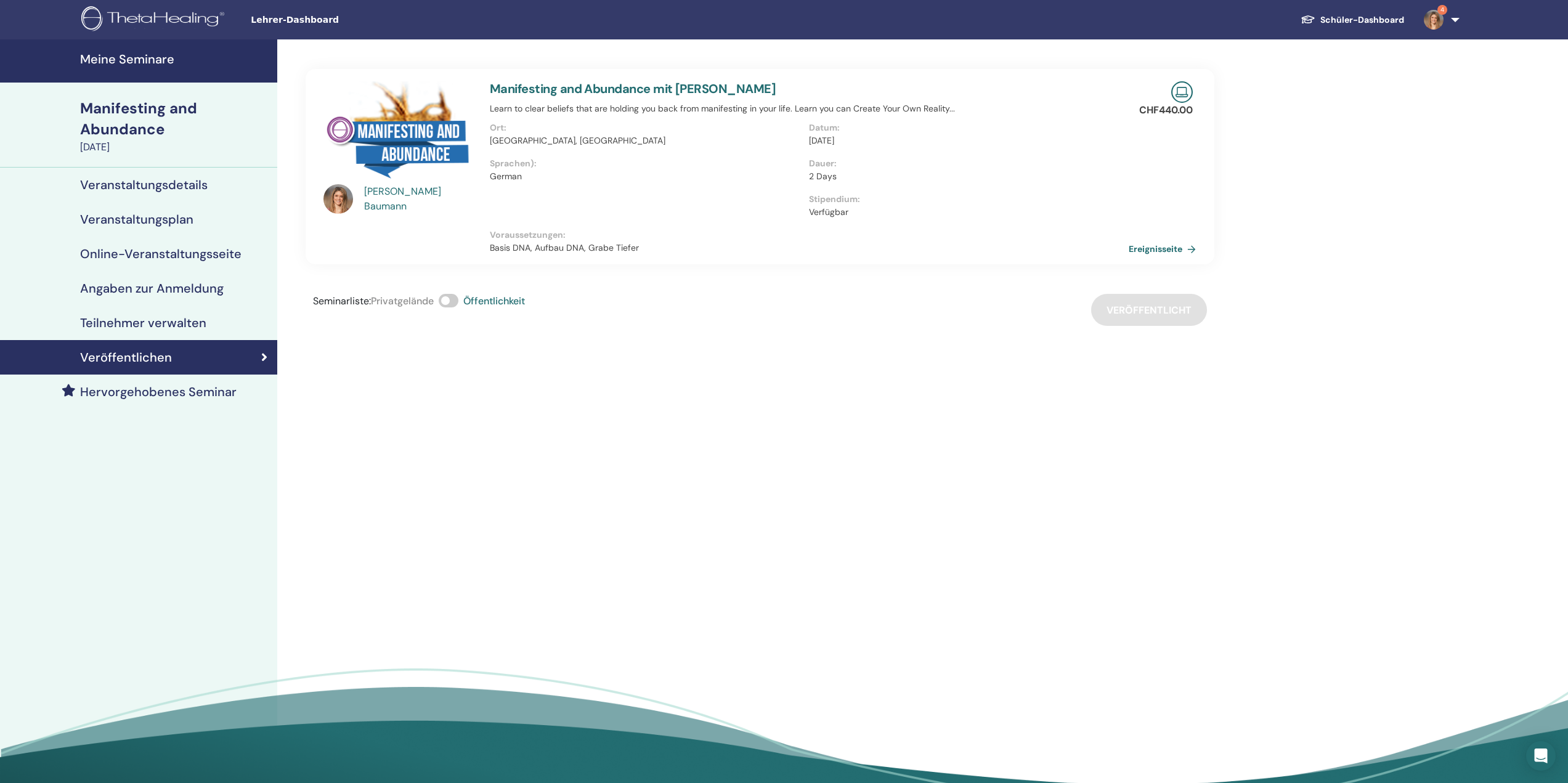
click at [1379, 14] on link "Schüler-Dashboard" at bounding box center [1352, 19] width 123 height 23
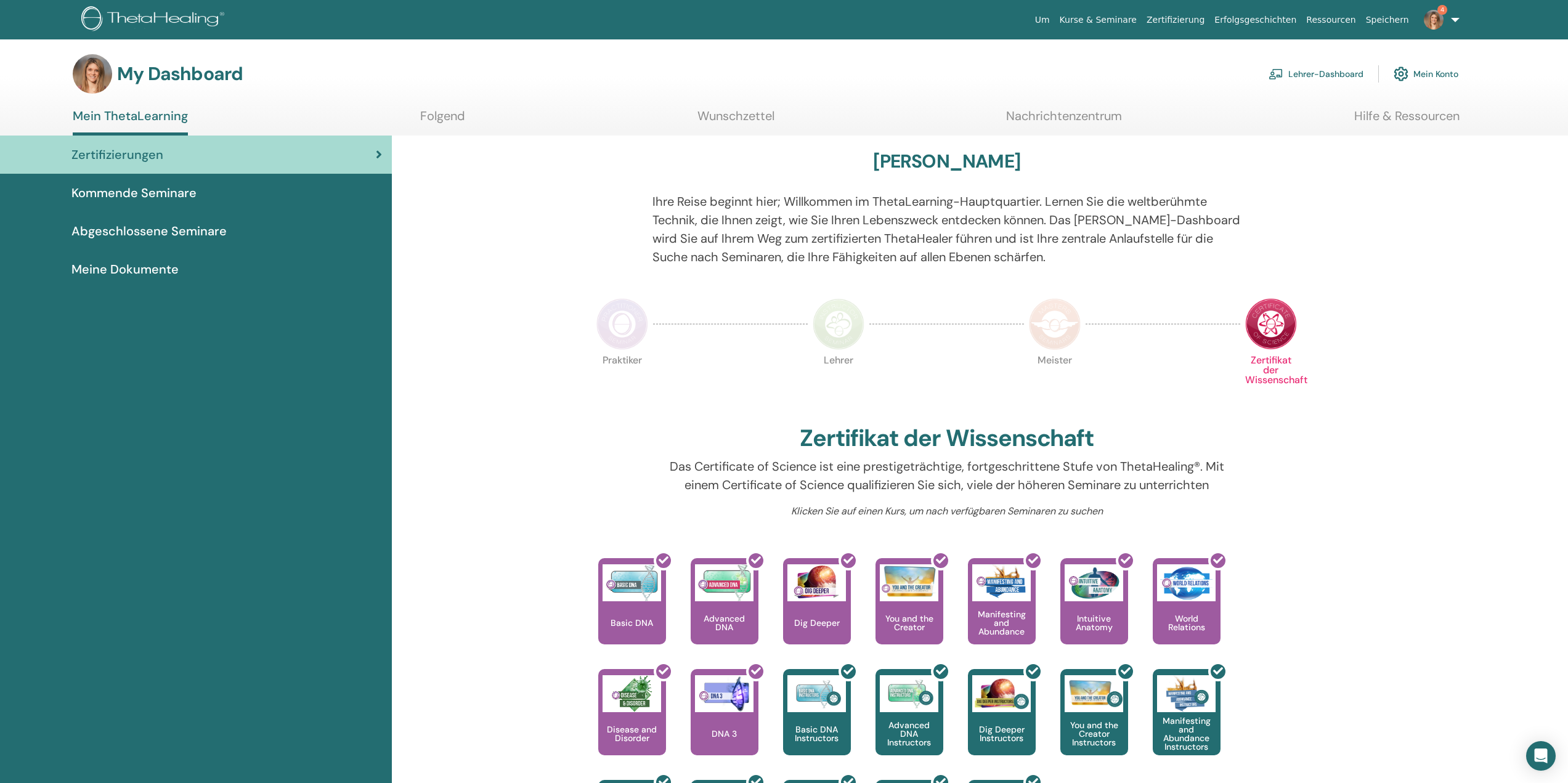
click at [133, 13] on img at bounding box center [155, 20] width 147 height 28
